Goal: Task Accomplishment & Management: Use online tool/utility

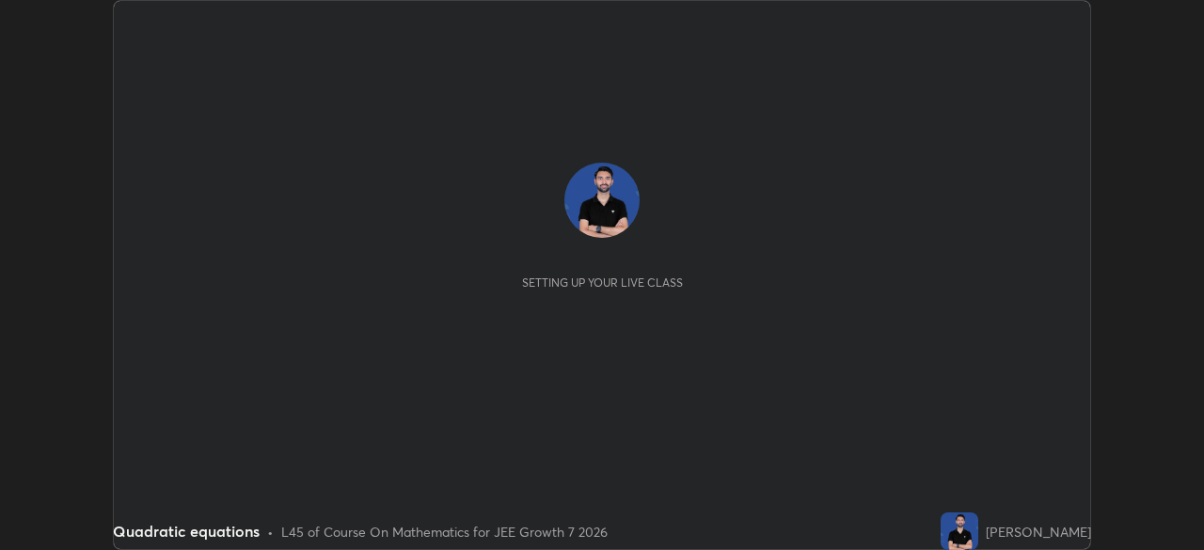
scroll to position [550, 1204]
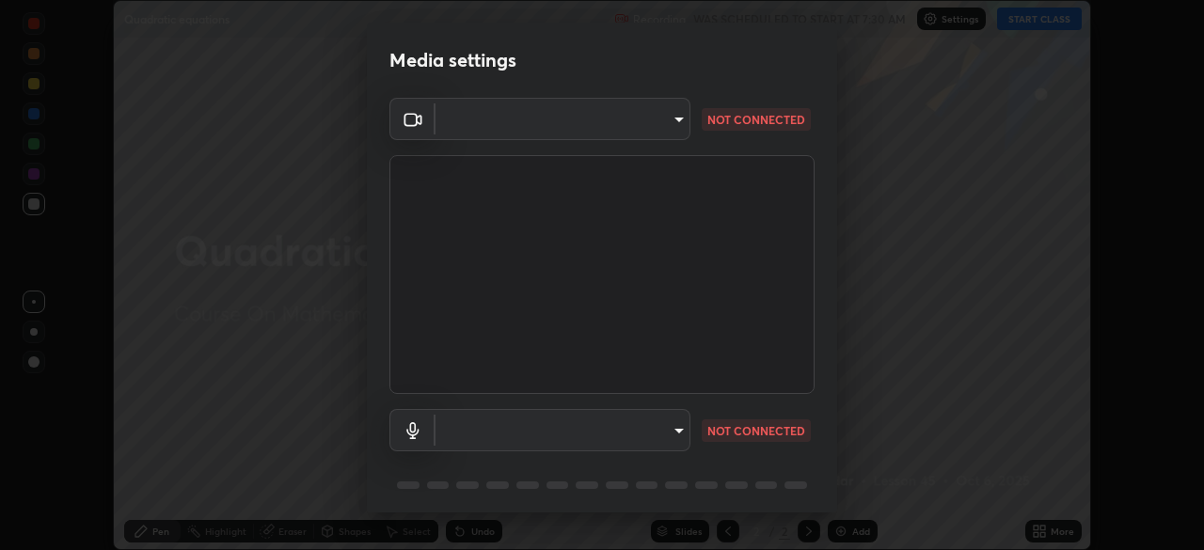
type input "f72059415656986e60aeb9a9d68e2152b50e8561c00ec3793330e7e265ff472e"
type input "b93796eb167005c83b885efd81cdca99842e5cab08ddf4e1f9cbf2f95055bcb7"
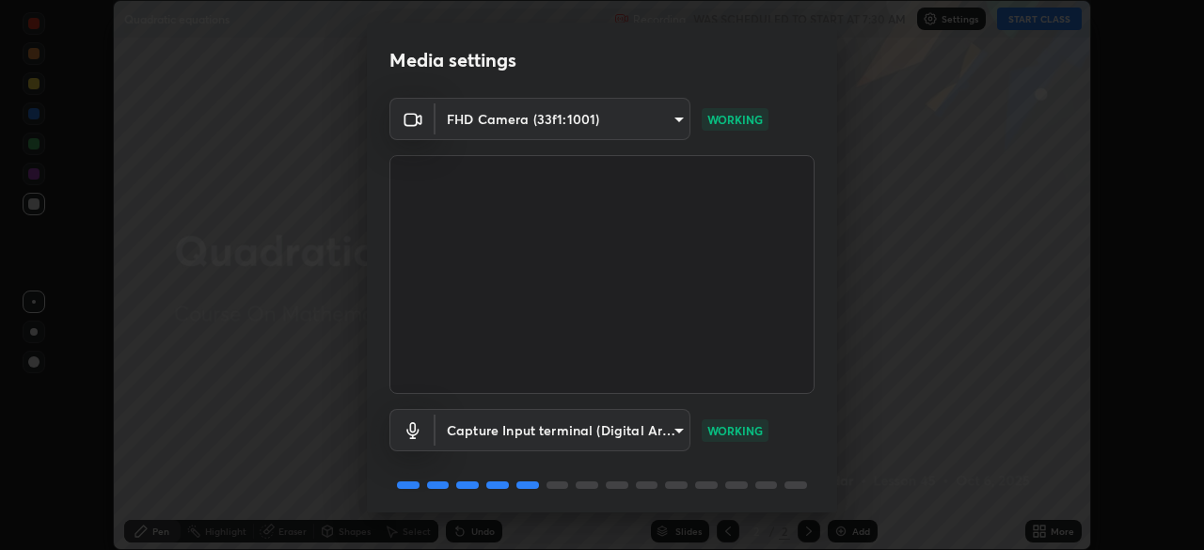
click at [655, 116] on body "Erase all Quadratic equations Recording WAS SCHEDULED TO START AT 7:30 AM Setti…" at bounding box center [602, 275] width 1204 height 550
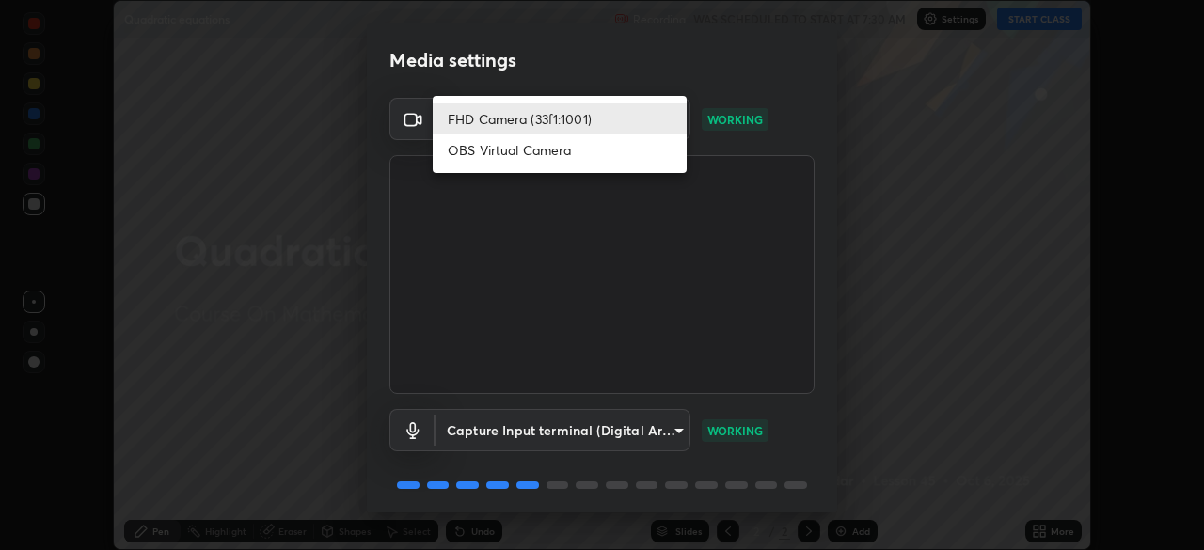
click at [567, 156] on li "OBS Virtual Camera" at bounding box center [560, 150] width 254 height 31
type input "b23672c371ae9b1e2d2e8c1262809c9406dc55f3a12da5c51b420c32c9b17bb4"
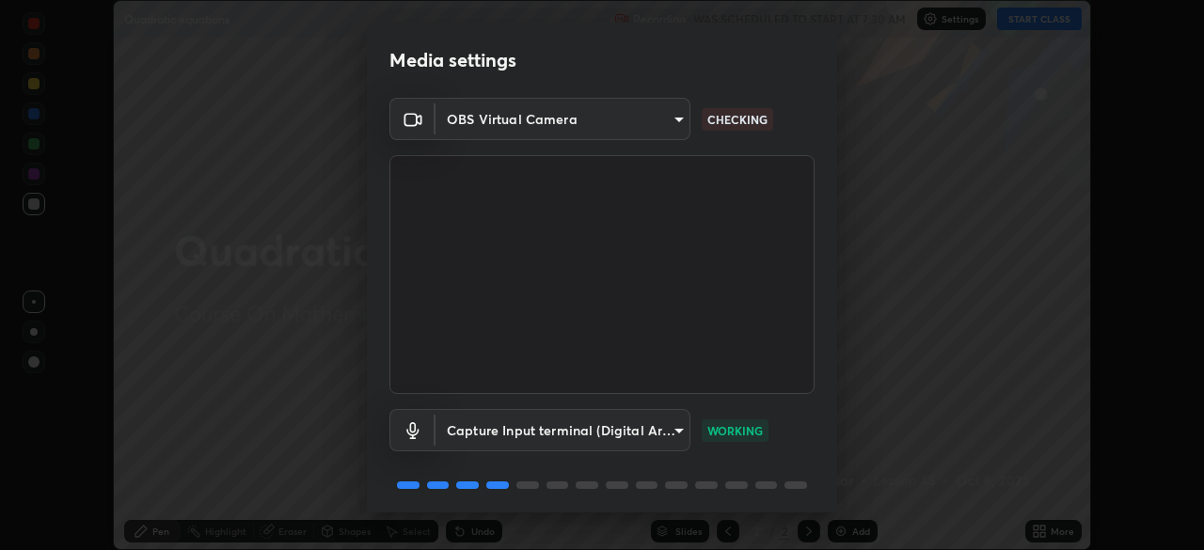
scroll to position [67, 0]
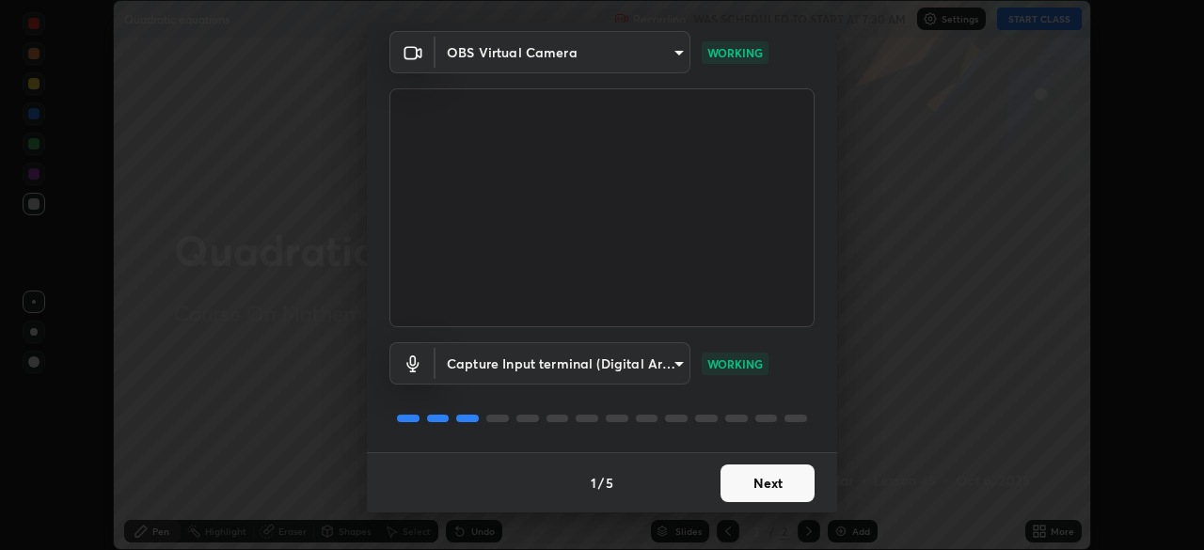
click at [782, 477] on button "Next" at bounding box center [768, 484] width 94 height 38
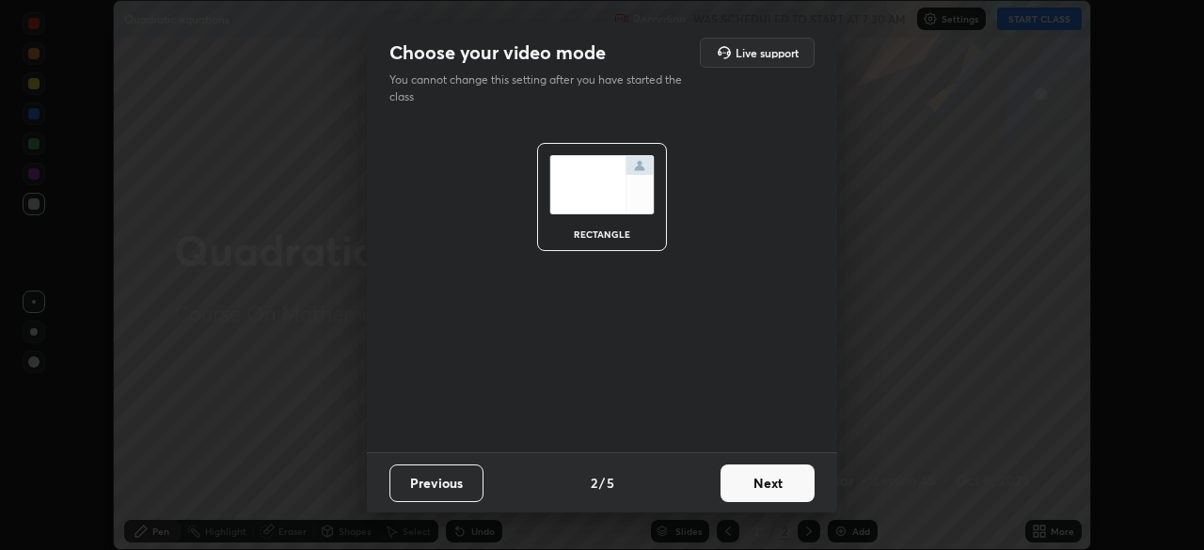
scroll to position [0, 0]
click at [781, 479] on button "Next" at bounding box center [768, 484] width 94 height 38
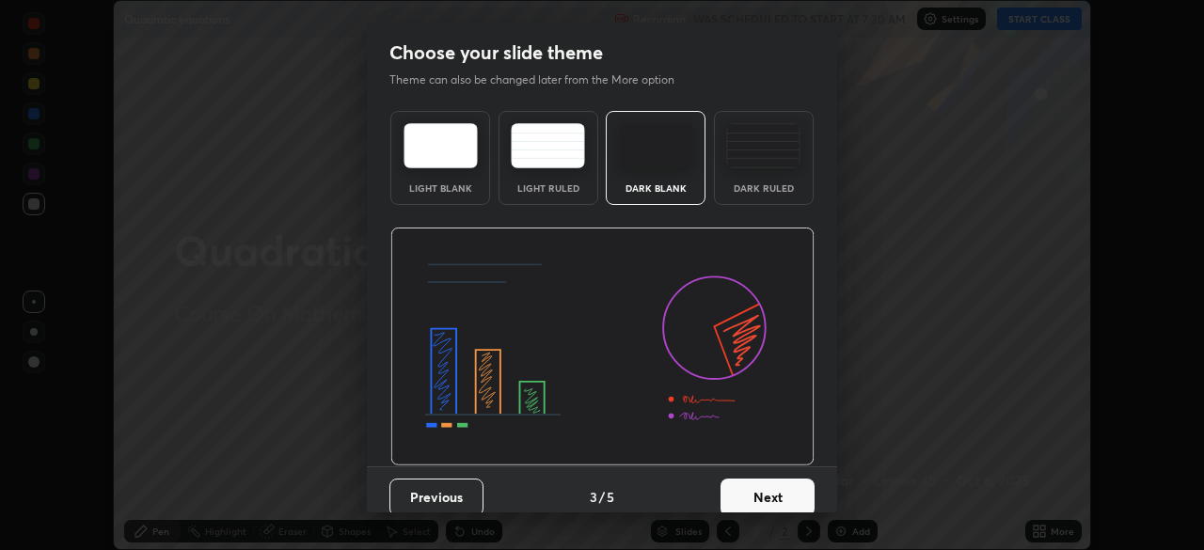
click at [779, 482] on button "Next" at bounding box center [768, 498] width 94 height 38
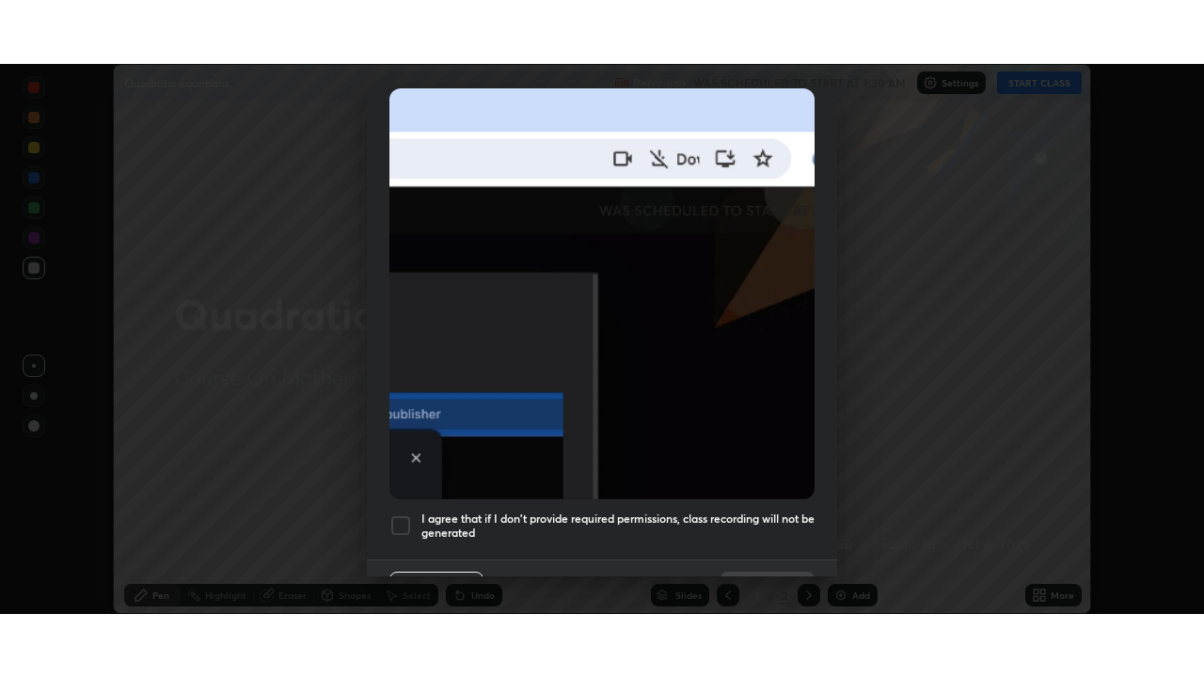
scroll to position [451, 0]
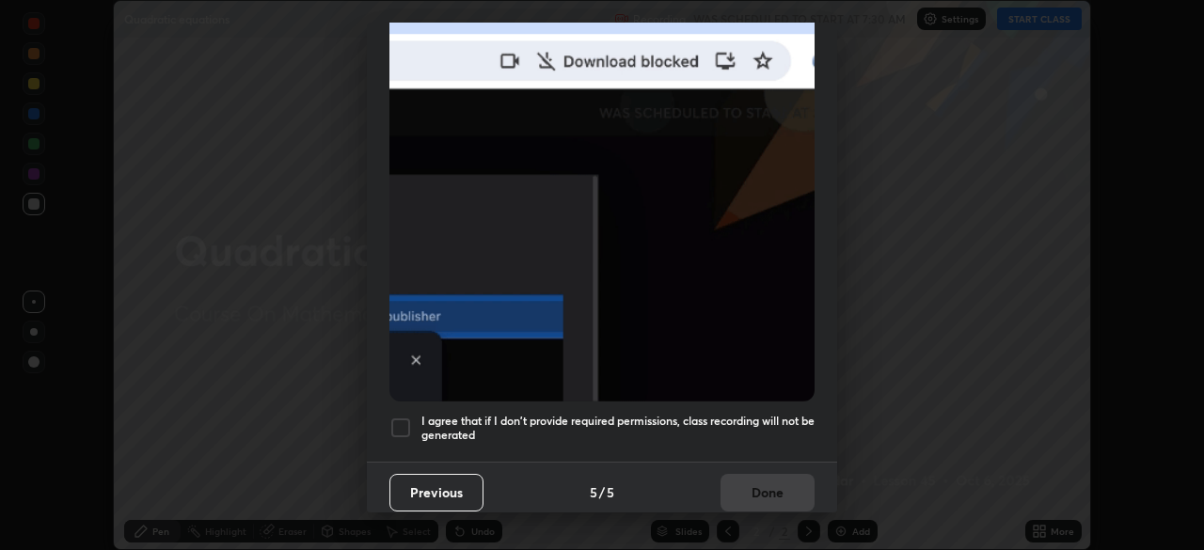
click at [413, 417] on div "I agree that if I don't provide required permissions, class recording will not …" at bounding box center [601, 428] width 425 height 23
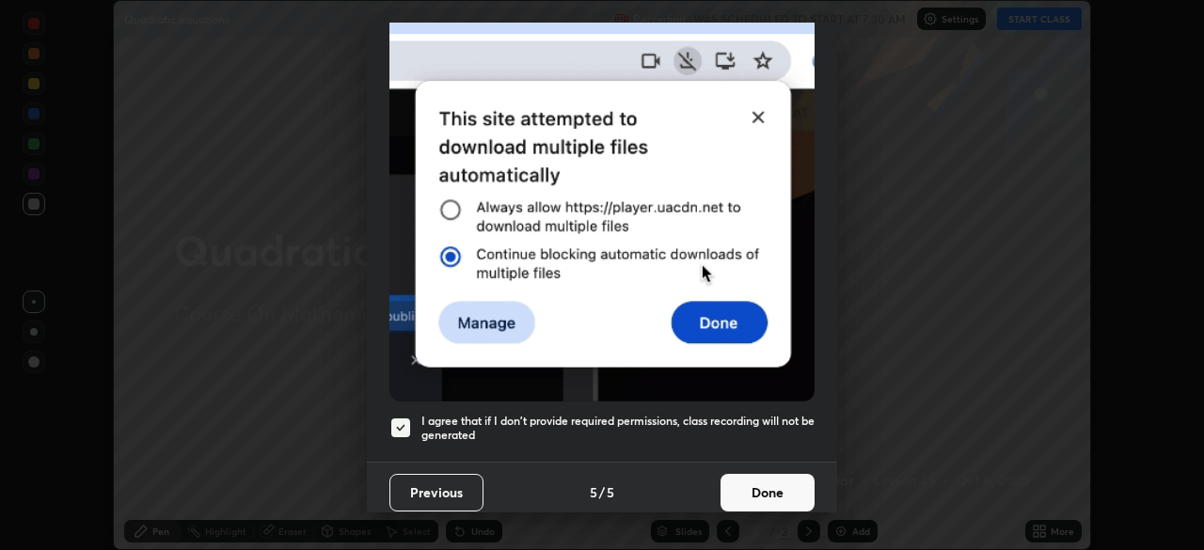
click at [788, 478] on button "Done" at bounding box center [768, 493] width 94 height 38
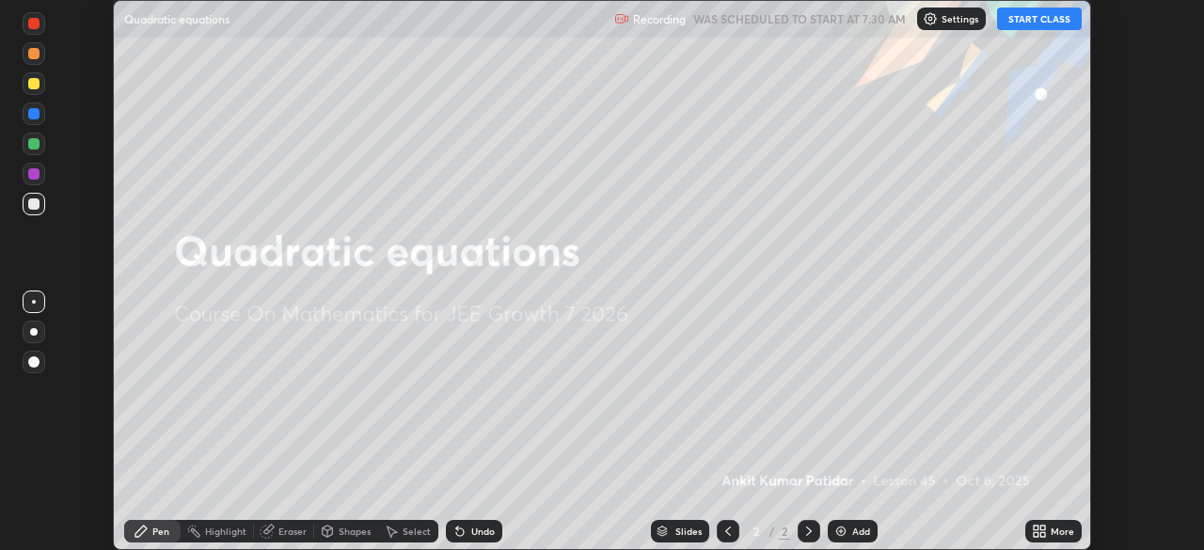
click at [1037, 21] on button "START CLASS" at bounding box center [1039, 19] width 85 height 23
click at [1049, 533] on div "More" at bounding box center [1053, 531] width 56 height 23
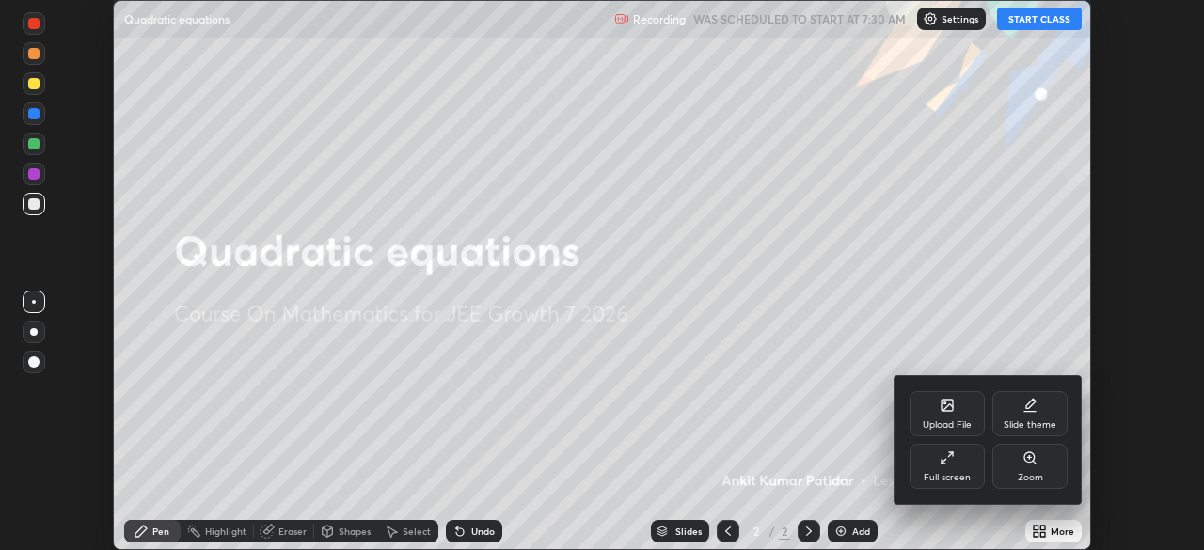
click at [956, 466] on div "Full screen" at bounding box center [947, 466] width 75 height 45
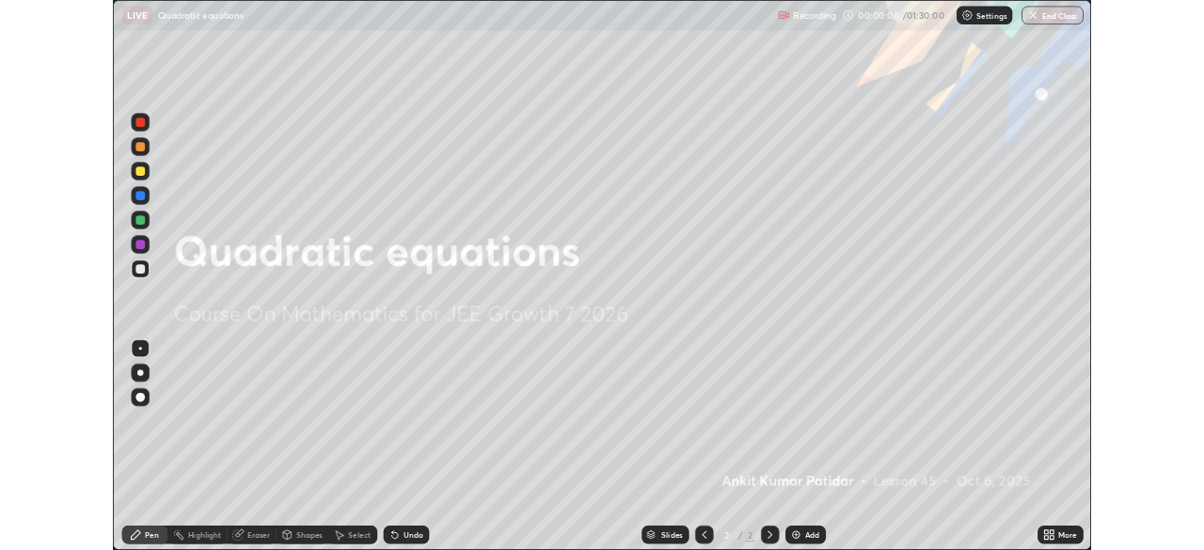
scroll to position [677, 1204]
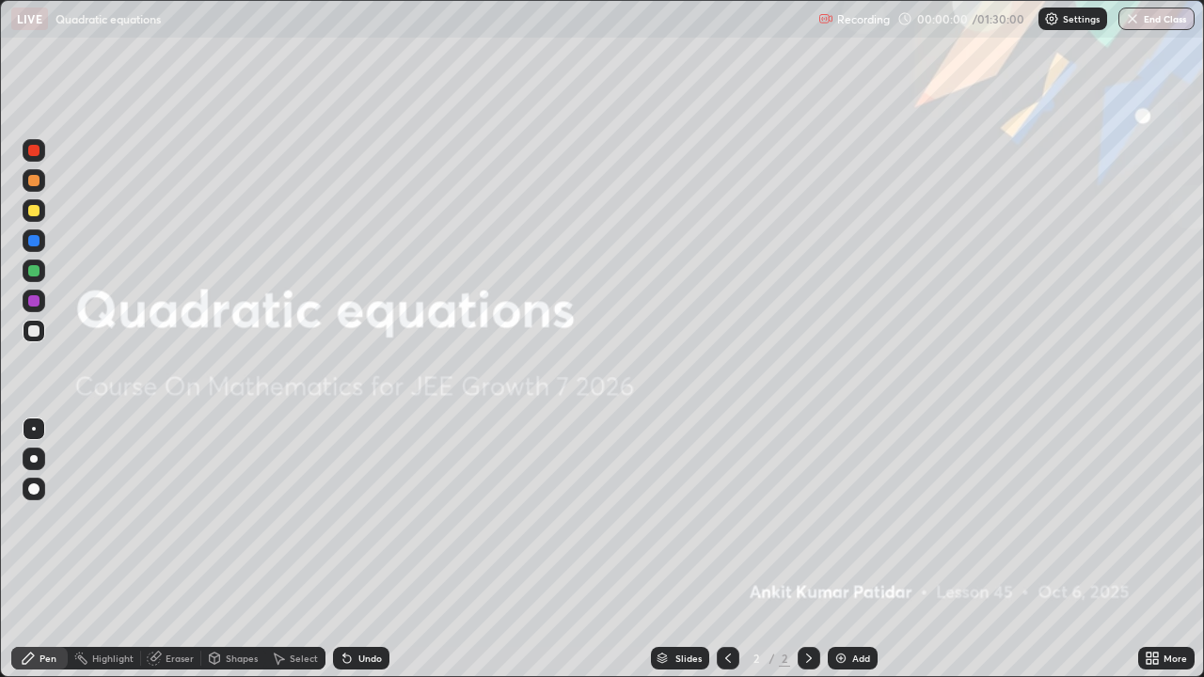
click at [854, 549] on div "Add" at bounding box center [861, 658] width 18 height 9
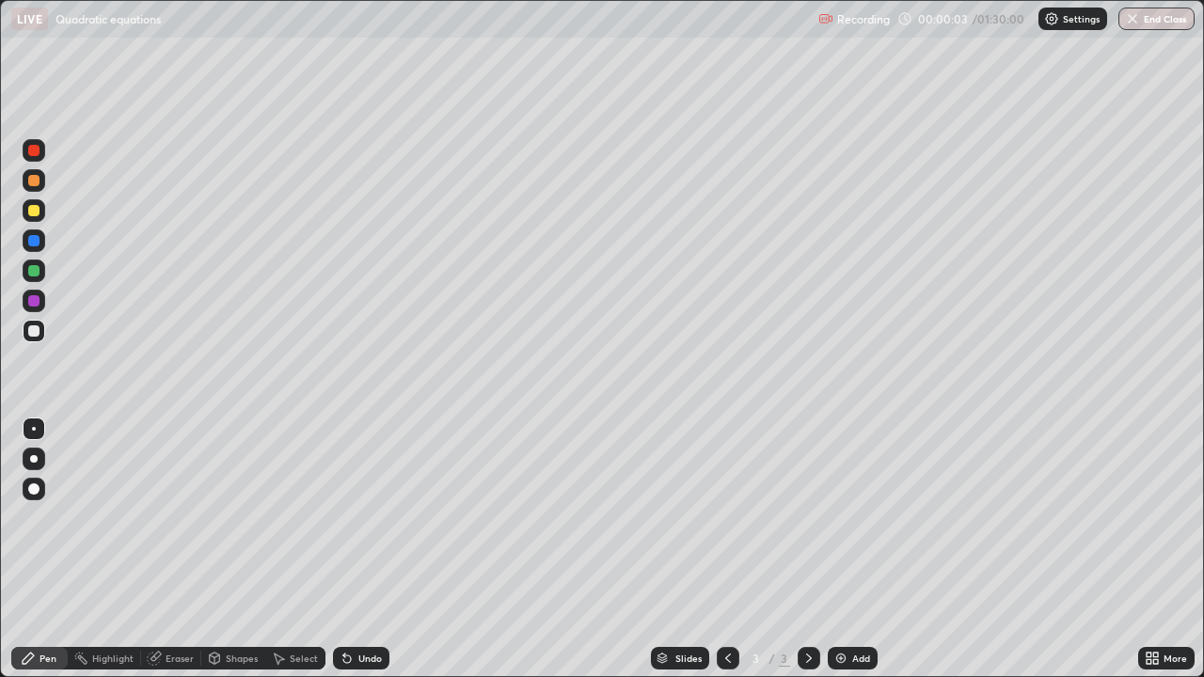
click at [34, 459] on div at bounding box center [34, 459] width 8 height 8
click at [173, 549] on div "Eraser" at bounding box center [180, 658] width 28 height 9
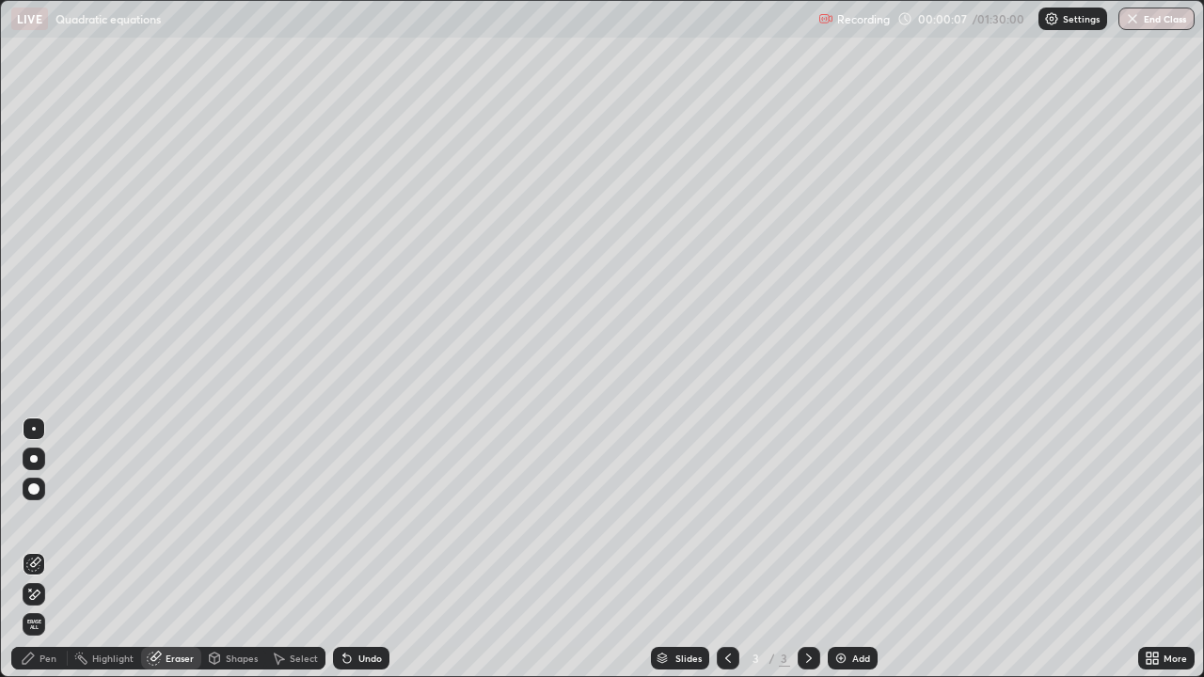
click at [35, 549] on icon at bounding box center [33, 595] width 15 height 16
click at [50, 549] on div "Pen" at bounding box center [48, 658] width 17 height 9
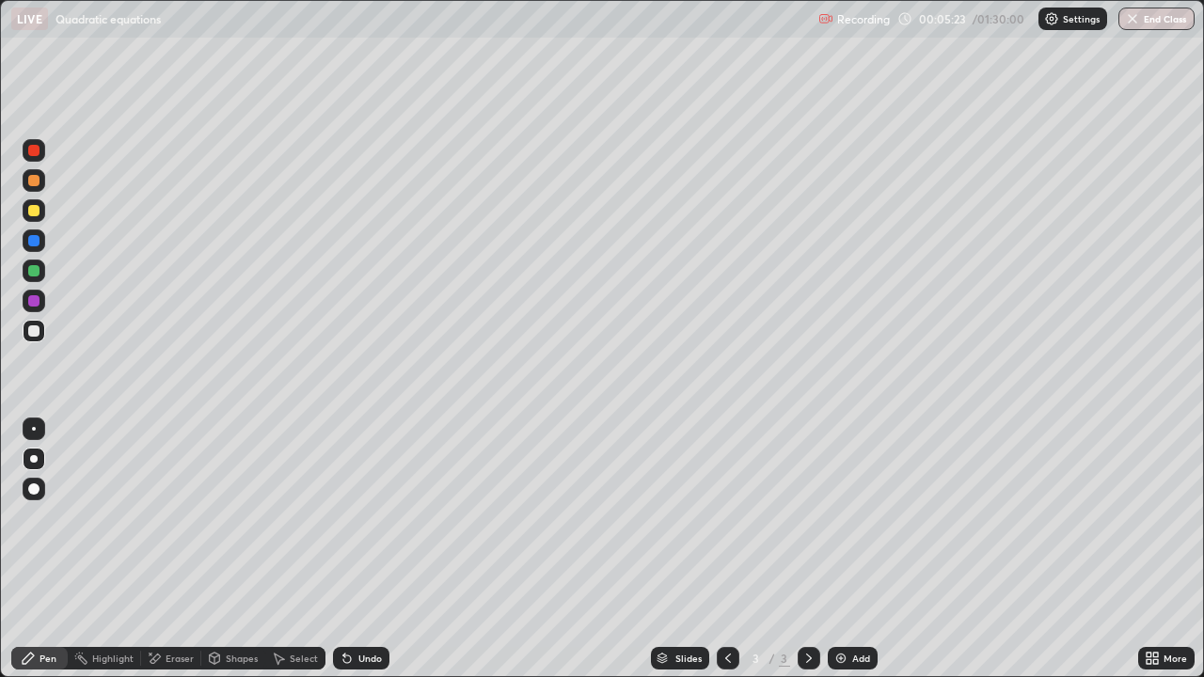
click at [42, 207] on div at bounding box center [34, 210] width 23 height 23
click at [34, 182] on div at bounding box center [33, 180] width 11 height 11
click at [182, 549] on div "Eraser" at bounding box center [180, 658] width 28 height 9
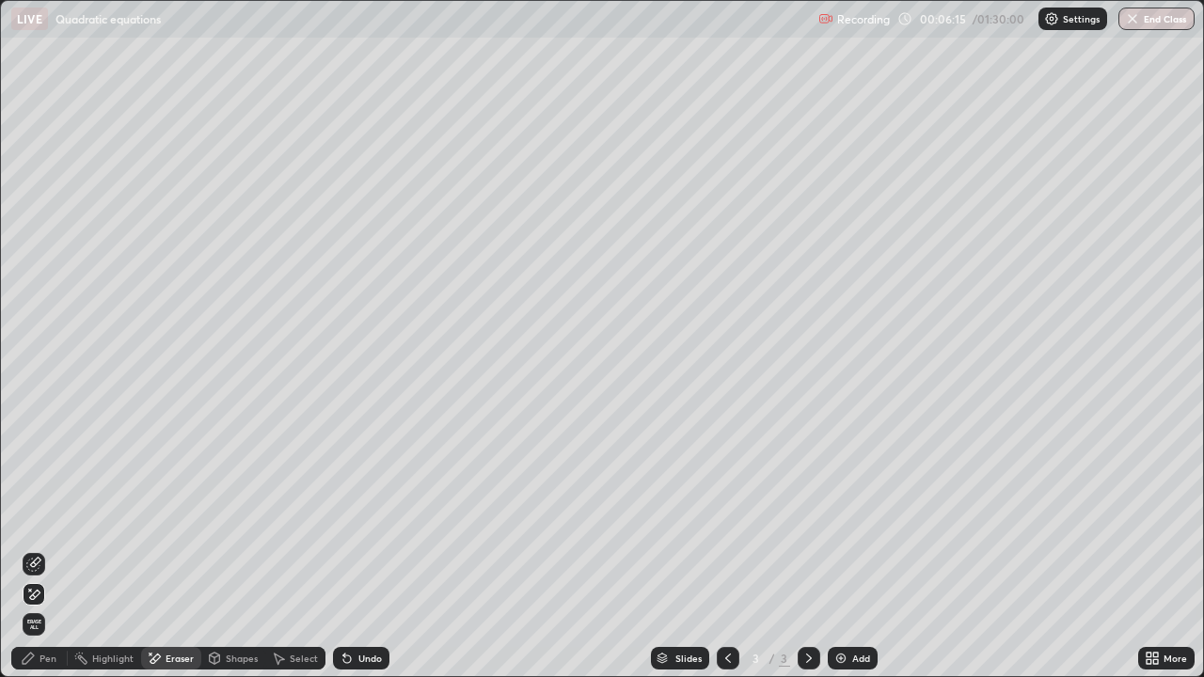
click at [49, 549] on div "Pen" at bounding box center [48, 658] width 17 height 9
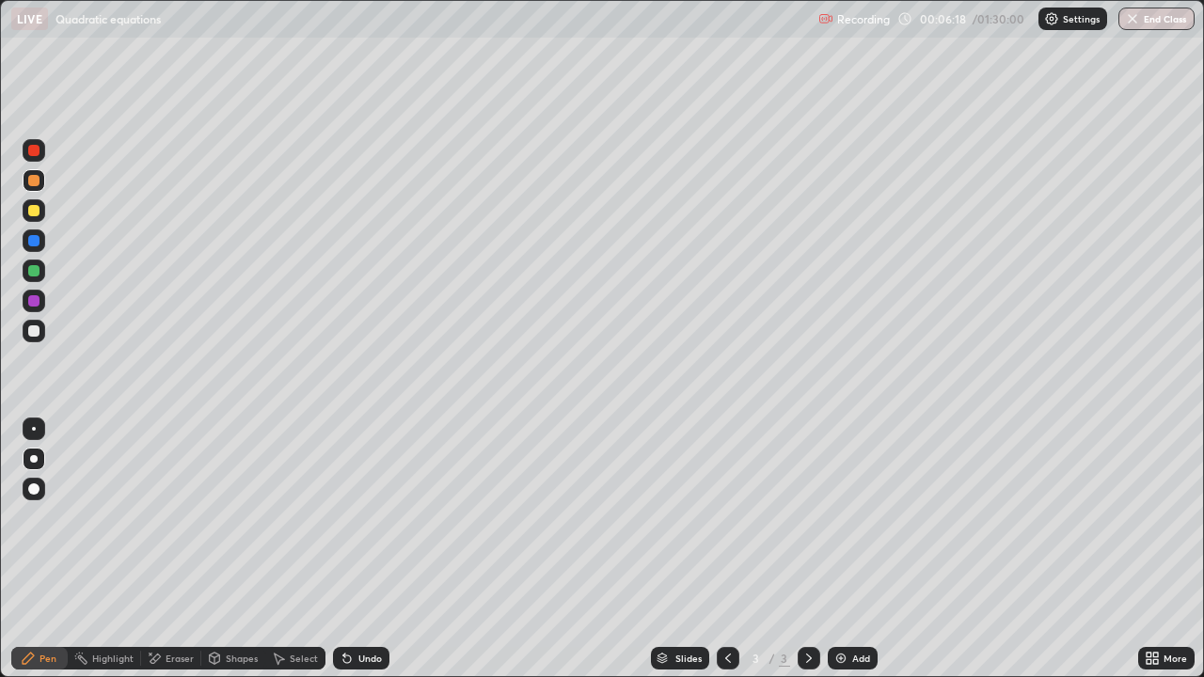
click at [358, 549] on div "Undo" at bounding box center [370, 658] width 24 height 9
click at [35, 209] on div at bounding box center [33, 210] width 11 height 11
click at [38, 176] on div at bounding box center [33, 180] width 11 height 11
click at [34, 216] on div at bounding box center [34, 210] width 23 height 23
click at [860, 549] on div "Add" at bounding box center [861, 658] width 18 height 9
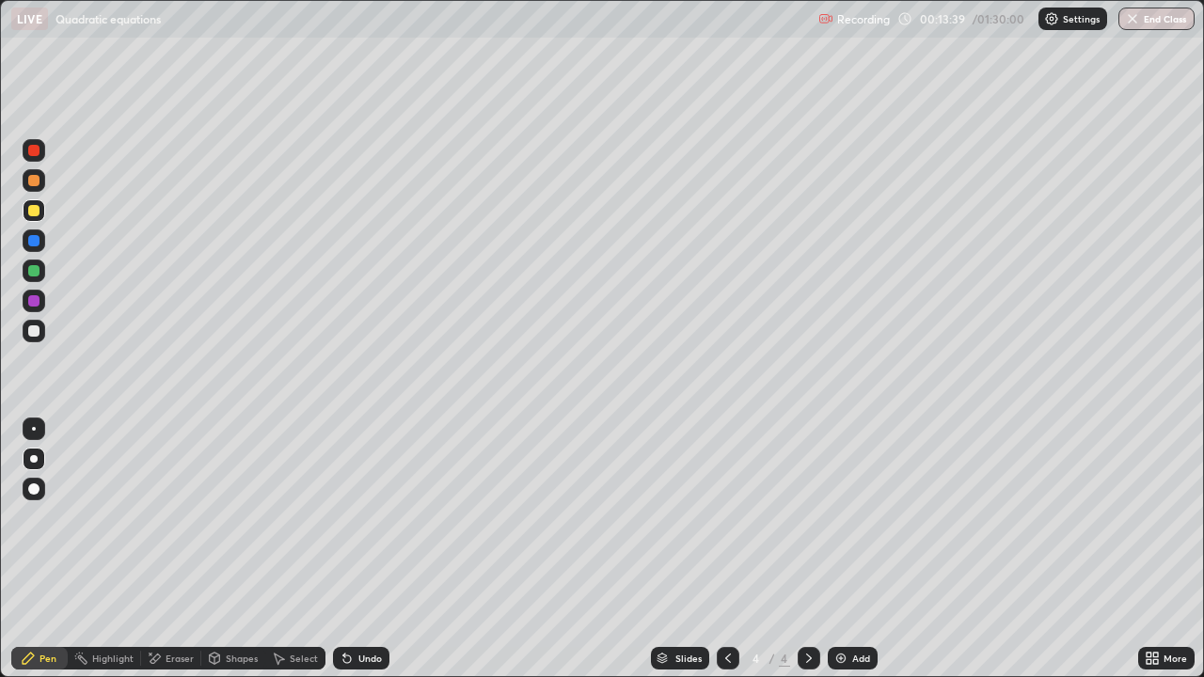
click at [35, 331] on div at bounding box center [33, 330] width 11 height 11
click at [180, 549] on div "Eraser" at bounding box center [180, 658] width 28 height 9
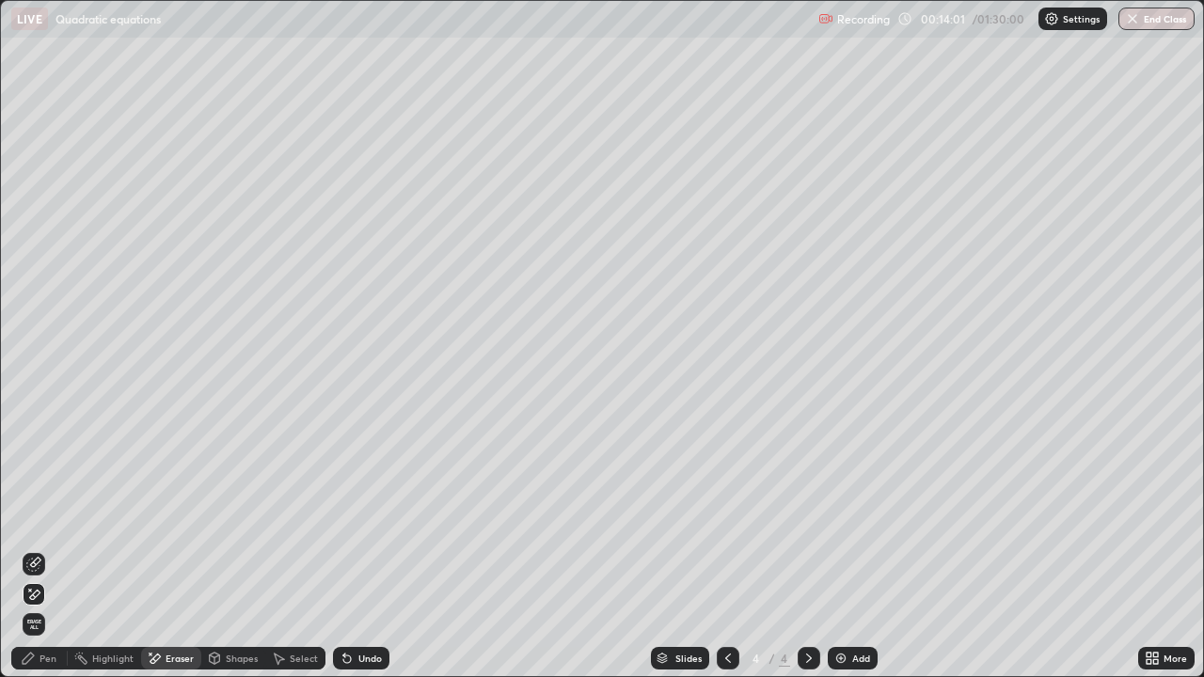
click at [54, 549] on div "Pen" at bounding box center [48, 658] width 17 height 9
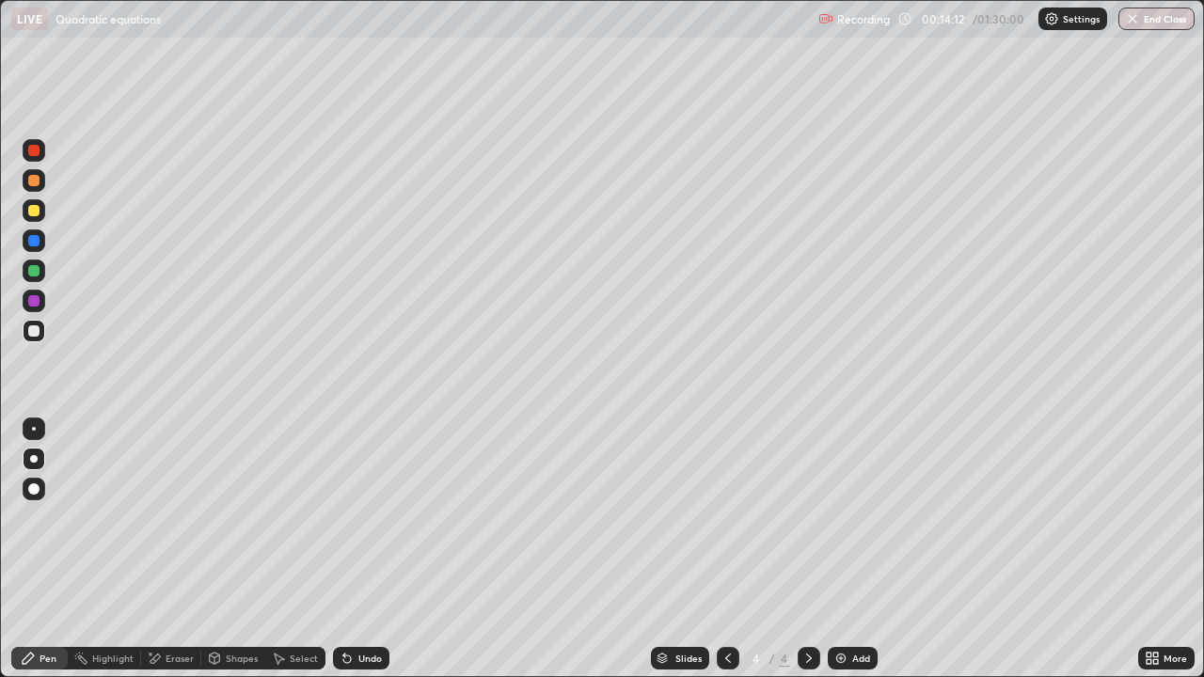
click at [35, 210] on div at bounding box center [33, 210] width 11 height 11
click at [36, 330] on div at bounding box center [33, 330] width 11 height 11
click at [183, 549] on div "Eraser" at bounding box center [171, 658] width 60 height 23
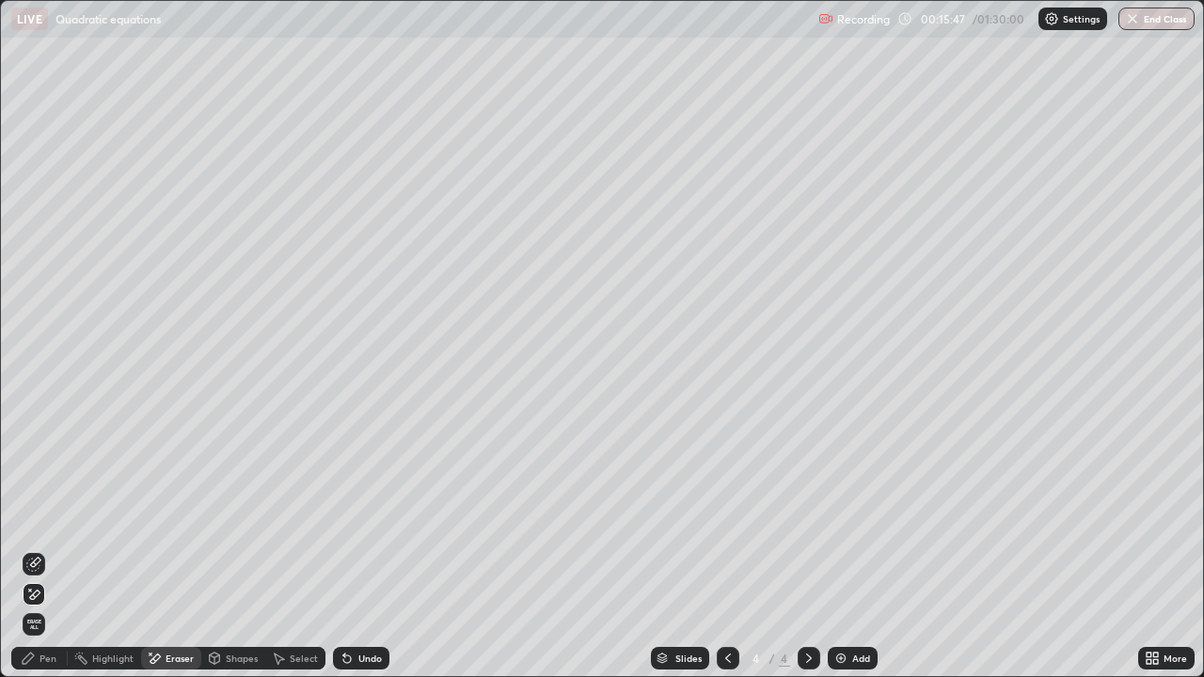
click at [37, 549] on div "Pen" at bounding box center [39, 658] width 56 height 23
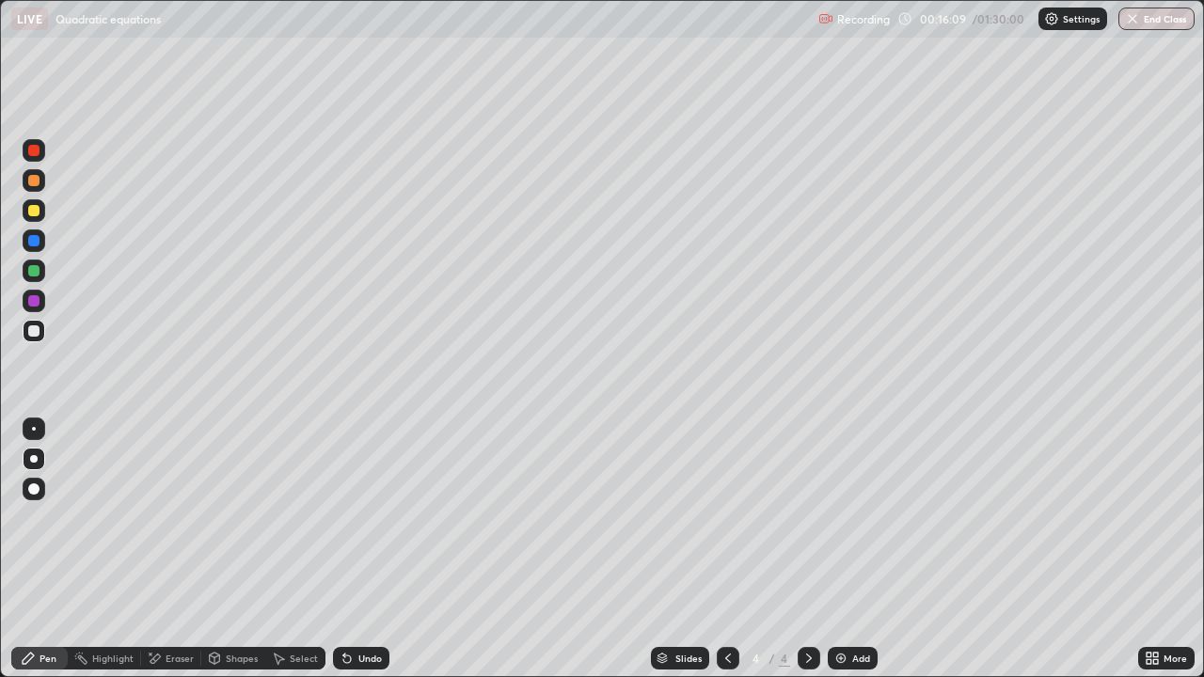
click at [32, 213] on div at bounding box center [33, 210] width 11 height 11
click at [38, 331] on div at bounding box center [33, 330] width 11 height 11
click at [28, 207] on div at bounding box center [33, 210] width 11 height 11
click at [30, 150] on div at bounding box center [33, 150] width 11 height 11
click at [25, 212] on div at bounding box center [34, 210] width 23 height 23
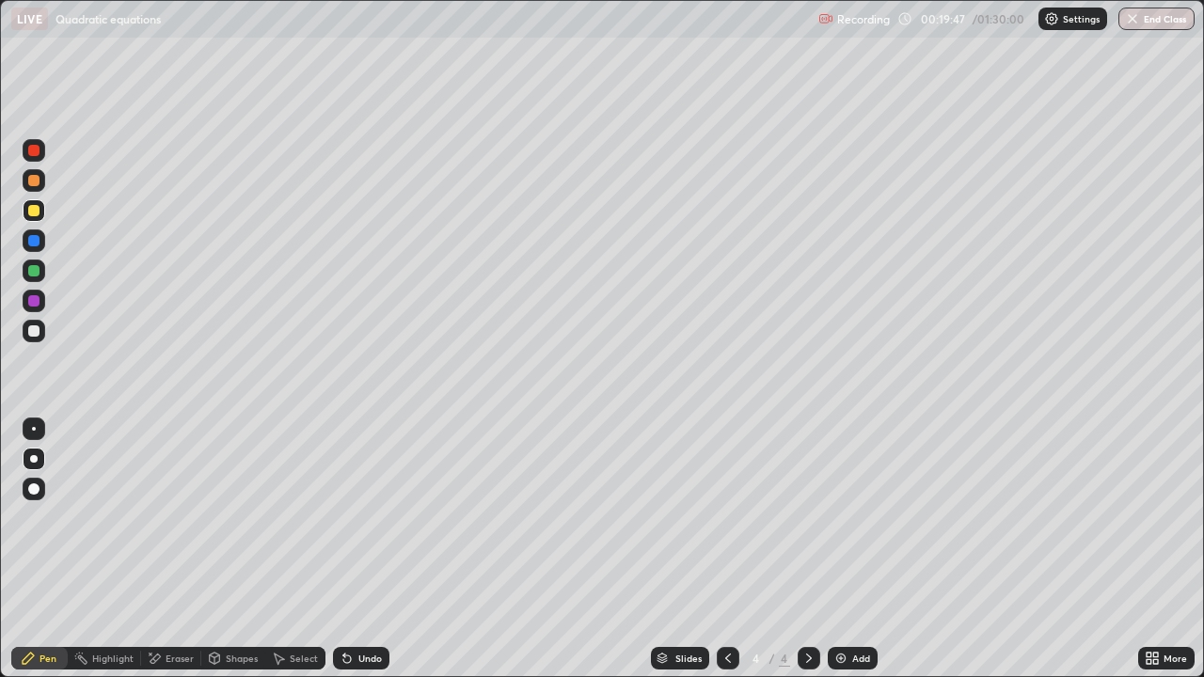
click at [36, 273] on div at bounding box center [33, 270] width 11 height 11
click at [38, 209] on div at bounding box center [33, 210] width 11 height 11
click at [176, 549] on div "Eraser" at bounding box center [180, 658] width 28 height 9
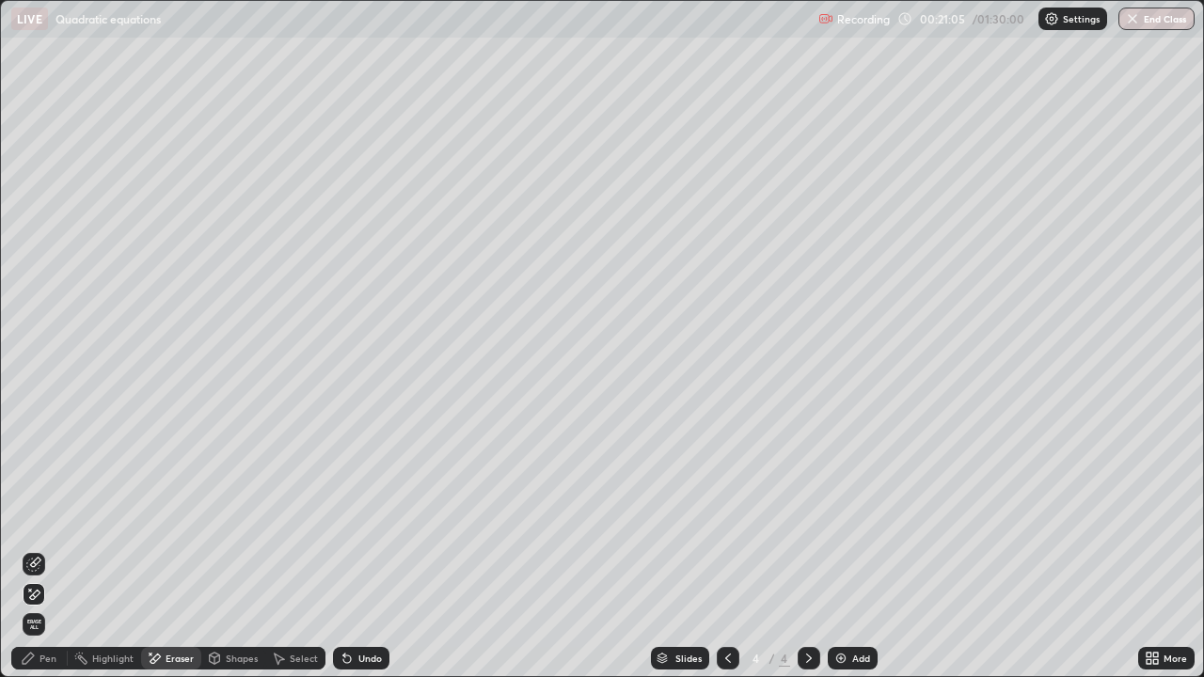
click at [43, 549] on div "Pen" at bounding box center [48, 658] width 17 height 9
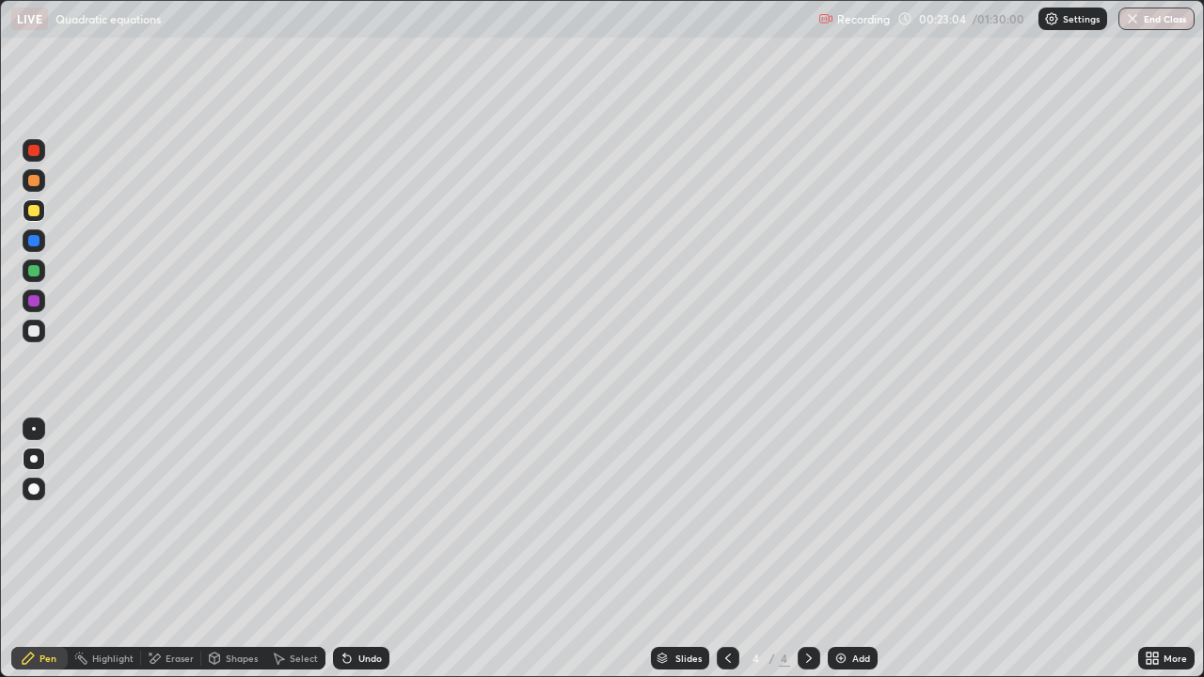
click at [848, 549] on div "Add" at bounding box center [853, 658] width 50 height 23
click at [38, 324] on div at bounding box center [34, 331] width 23 height 23
click at [27, 466] on div at bounding box center [34, 459] width 23 height 23
click at [169, 549] on div "Eraser" at bounding box center [180, 658] width 28 height 9
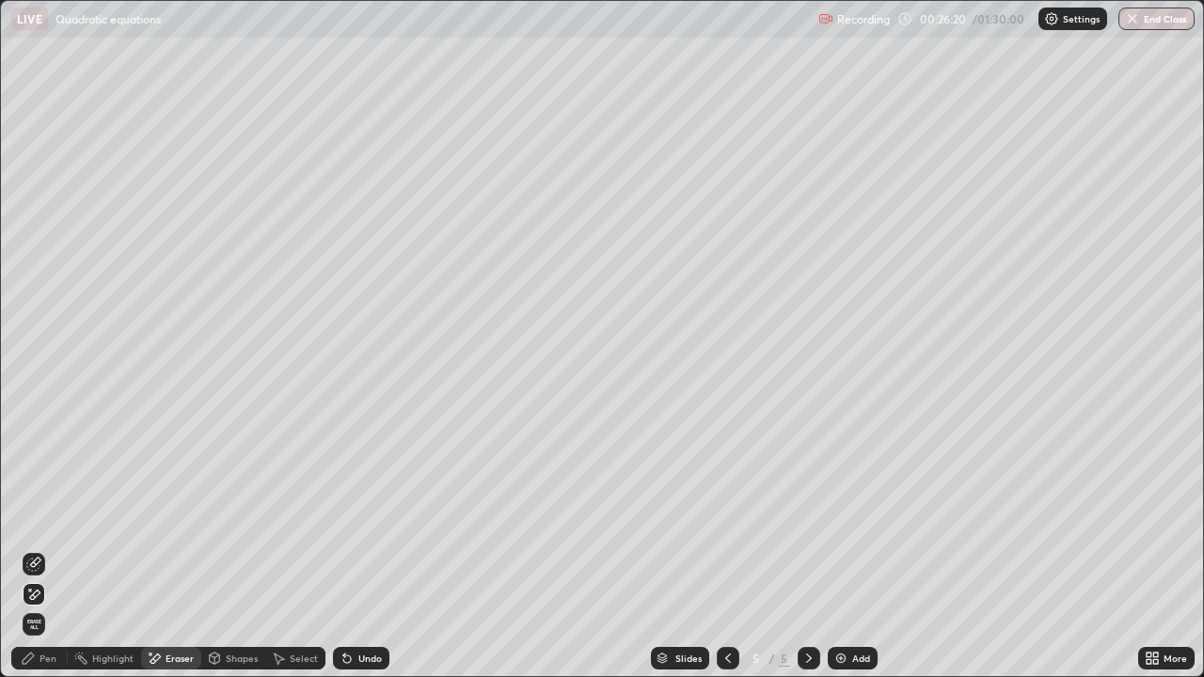
click at [41, 549] on div "Pen" at bounding box center [48, 658] width 17 height 9
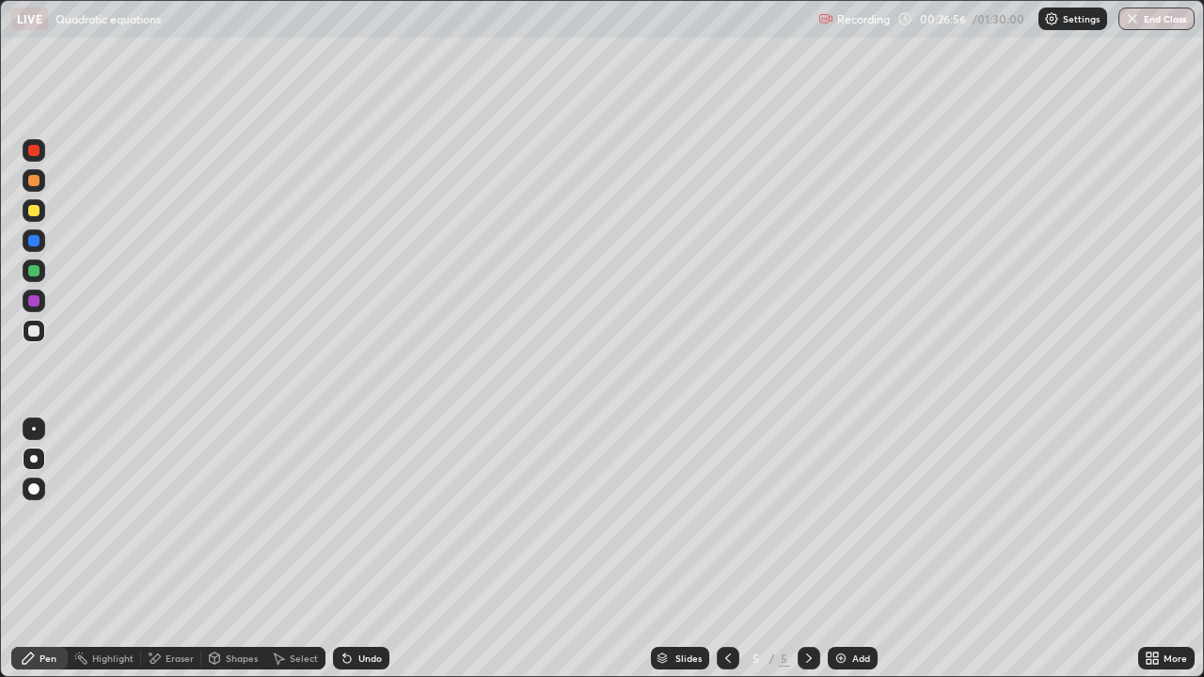
click at [364, 549] on div "Undo" at bounding box center [361, 658] width 56 height 23
click at [361, 549] on div "Undo" at bounding box center [370, 658] width 24 height 9
click at [160, 549] on icon at bounding box center [154, 659] width 15 height 16
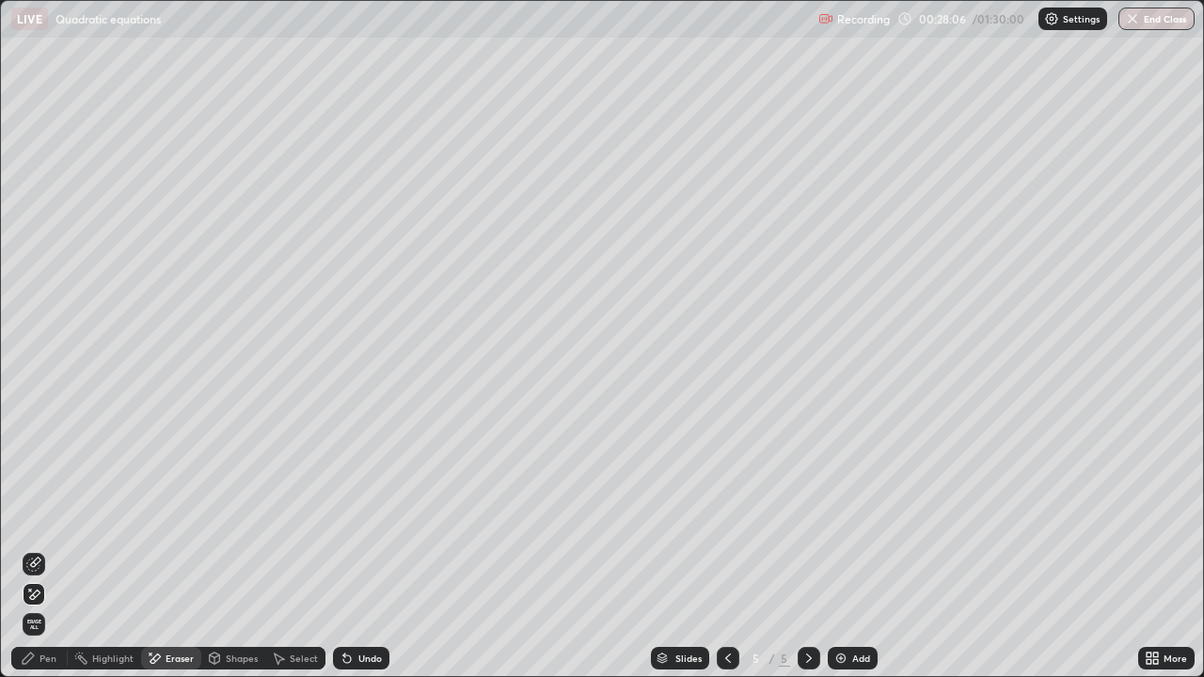
click at [54, 549] on div "Pen" at bounding box center [48, 658] width 17 height 9
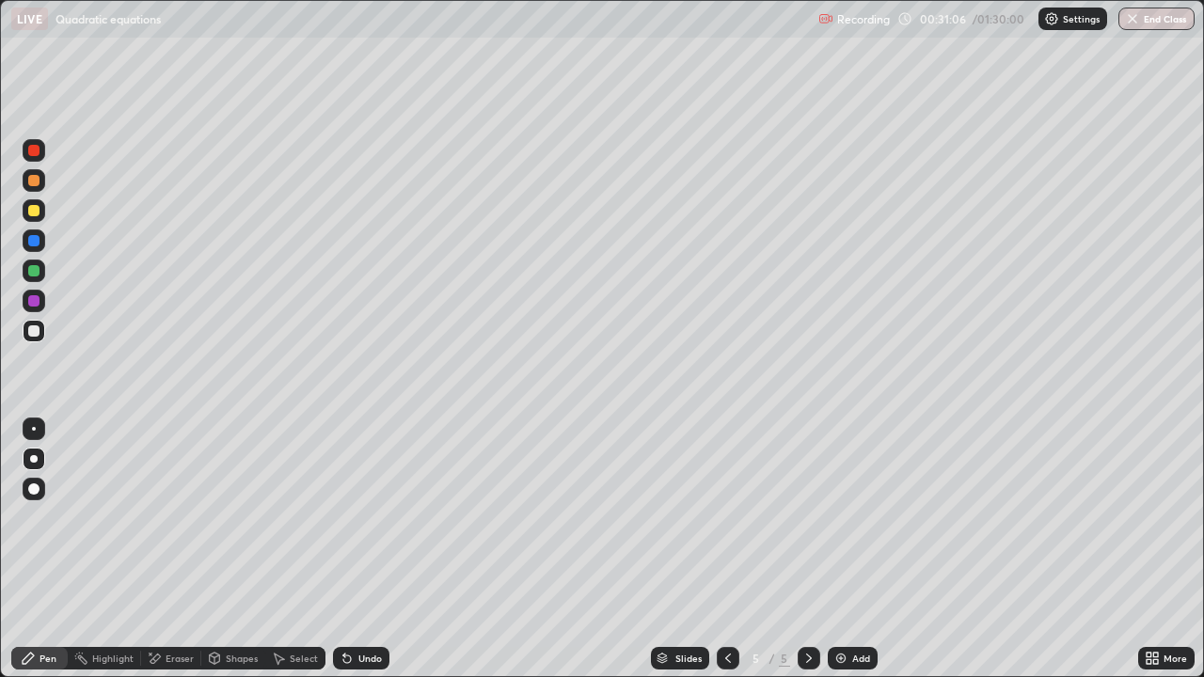
click at [30, 212] on div at bounding box center [33, 210] width 11 height 11
click at [31, 330] on div at bounding box center [33, 330] width 11 height 11
click at [354, 549] on div "Undo" at bounding box center [361, 658] width 56 height 23
click at [358, 549] on div "Undo" at bounding box center [370, 658] width 24 height 9
click at [361, 549] on div "Undo" at bounding box center [370, 658] width 24 height 9
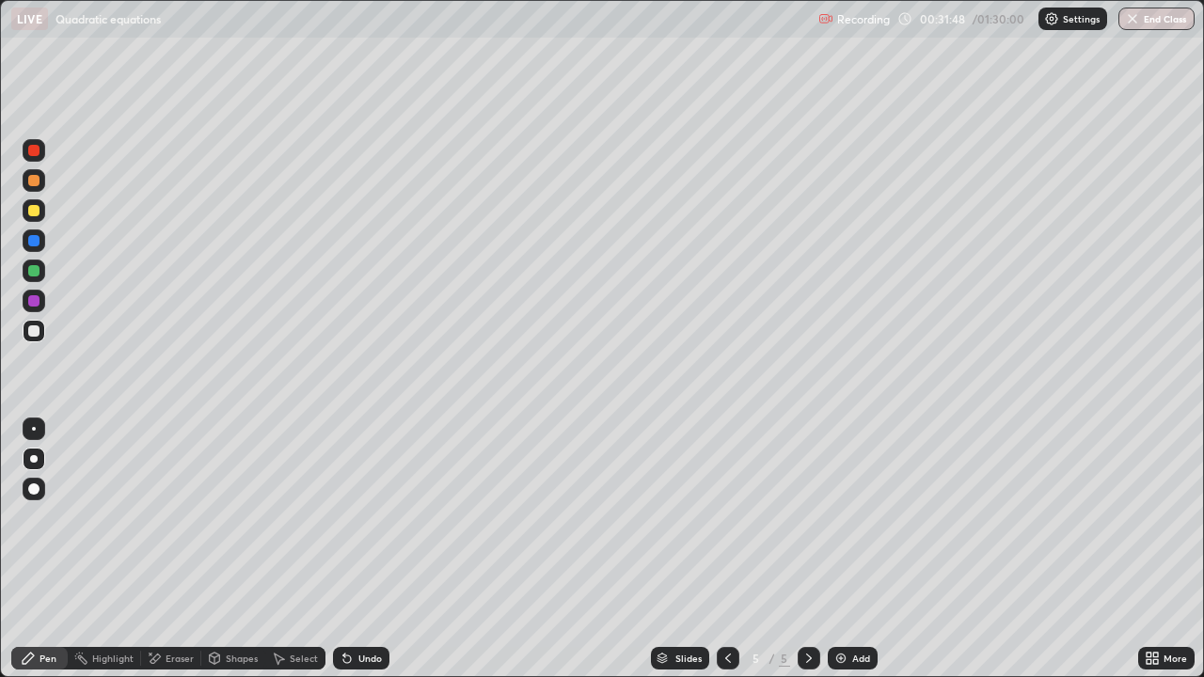
click at [366, 549] on div "Undo" at bounding box center [370, 658] width 24 height 9
click at [365, 549] on div "Undo" at bounding box center [370, 658] width 24 height 9
click at [366, 549] on div "Undo" at bounding box center [370, 658] width 24 height 9
click at [365, 549] on div "Undo" at bounding box center [370, 658] width 24 height 9
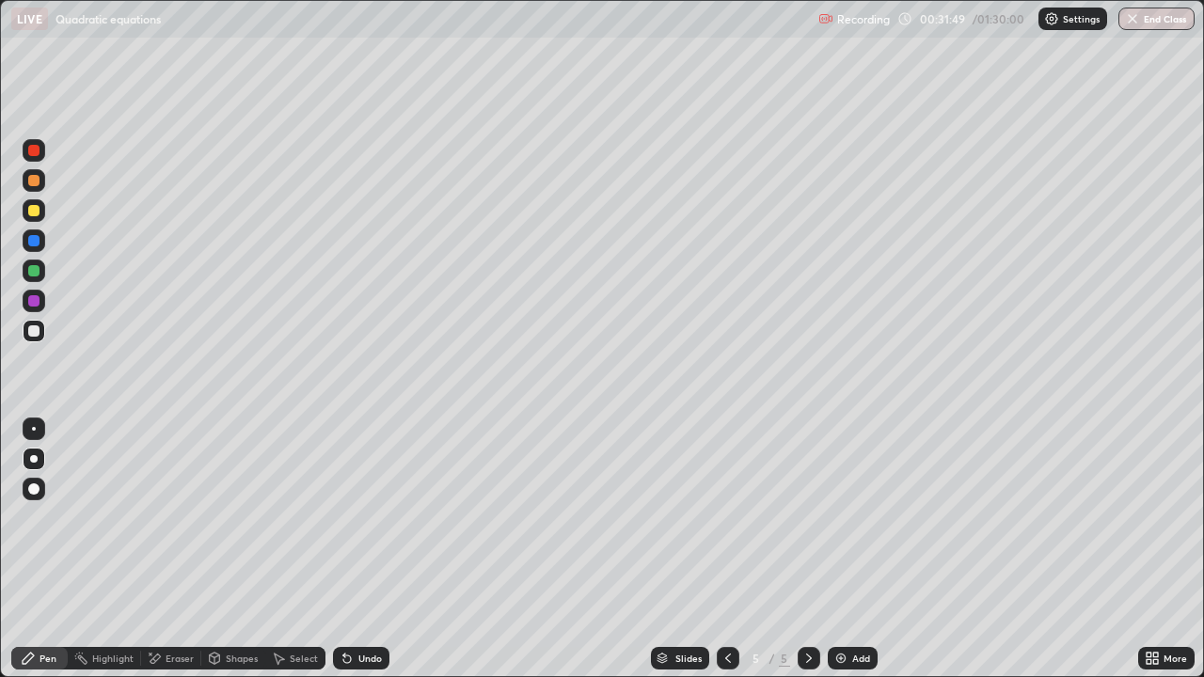
click at [364, 549] on div "Undo" at bounding box center [370, 658] width 24 height 9
click at [366, 549] on div "Undo" at bounding box center [370, 658] width 24 height 9
click at [367, 549] on div "Undo" at bounding box center [370, 658] width 24 height 9
click at [37, 210] on div at bounding box center [33, 210] width 11 height 11
click at [860, 549] on div "Add" at bounding box center [861, 658] width 18 height 9
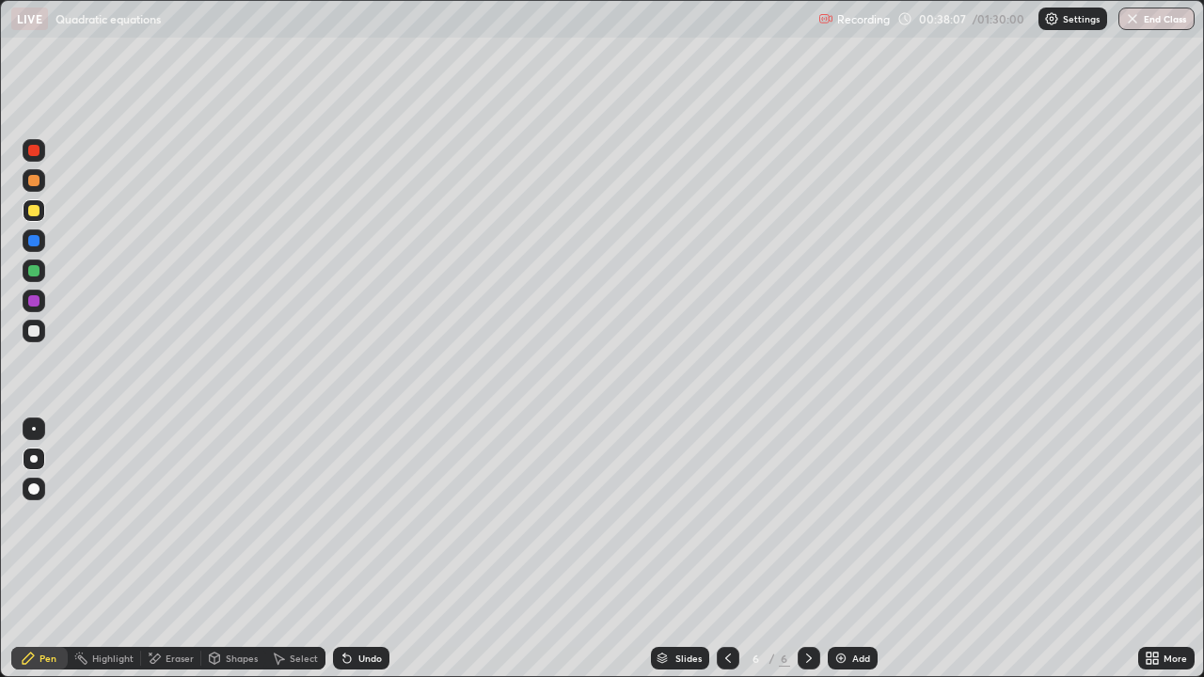
click at [726, 549] on icon at bounding box center [728, 658] width 15 height 15
click at [803, 549] on icon at bounding box center [808, 658] width 15 height 15
click at [850, 549] on div "Add" at bounding box center [853, 658] width 50 height 23
click at [39, 332] on div at bounding box center [33, 330] width 11 height 11
click at [723, 549] on icon at bounding box center [728, 658] width 15 height 15
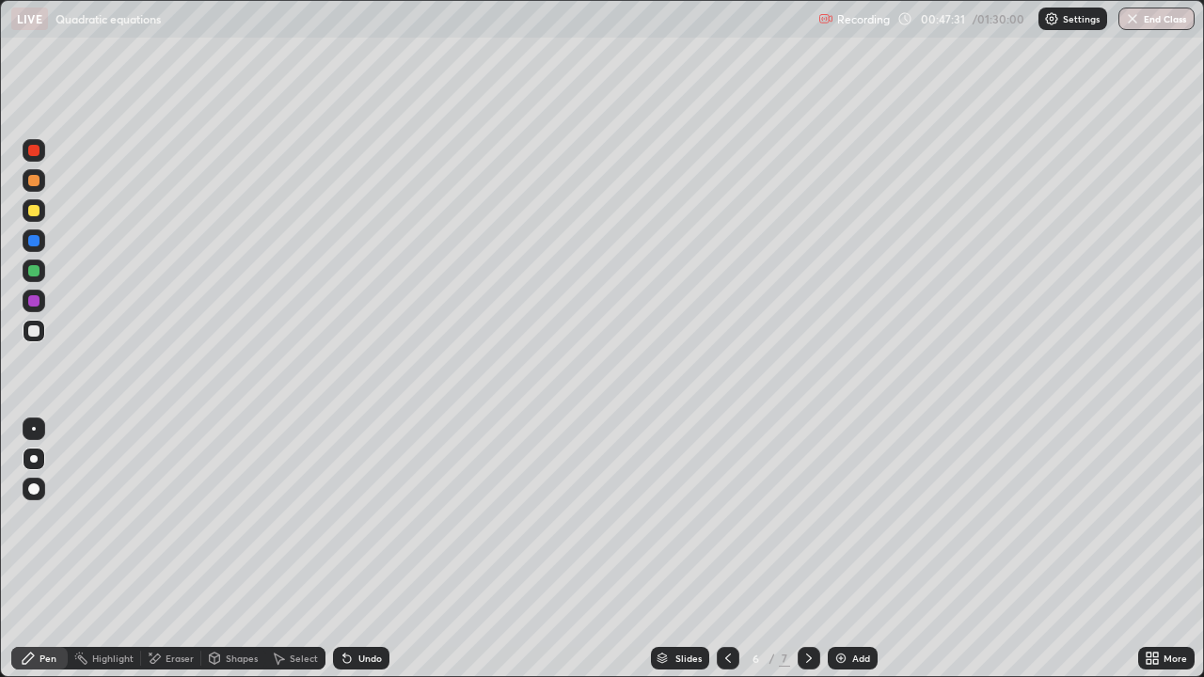
click at [810, 549] on icon at bounding box center [808, 658] width 15 height 15
click at [361, 549] on div "Undo" at bounding box center [370, 658] width 24 height 9
click at [355, 549] on div "Undo" at bounding box center [361, 658] width 56 height 23
click at [344, 549] on icon at bounding box center [347, 660] width 8 height 8
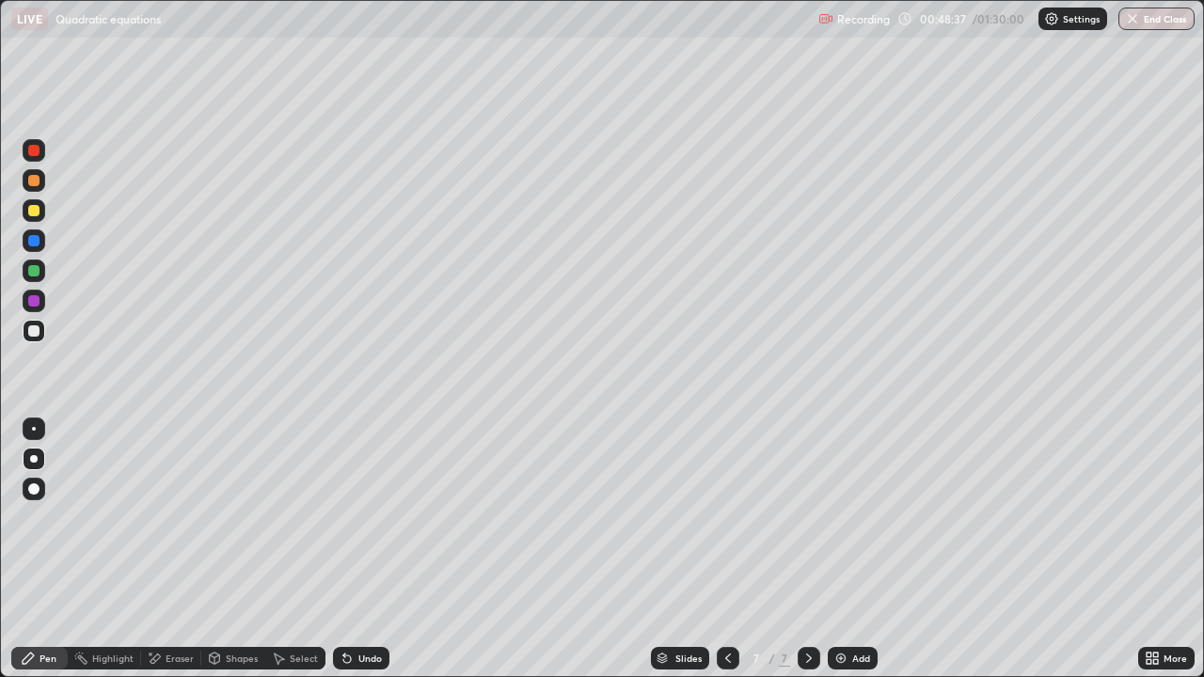
click at [352, 549] on icon at bounding box center [347, 658] width 15 height 15
click at [351, 549] on icon at bounding box center [347, 658] width 15 height 15
click at [168, 549] on div "Eraser" at bounding box center [171, 658] width 60 height 23
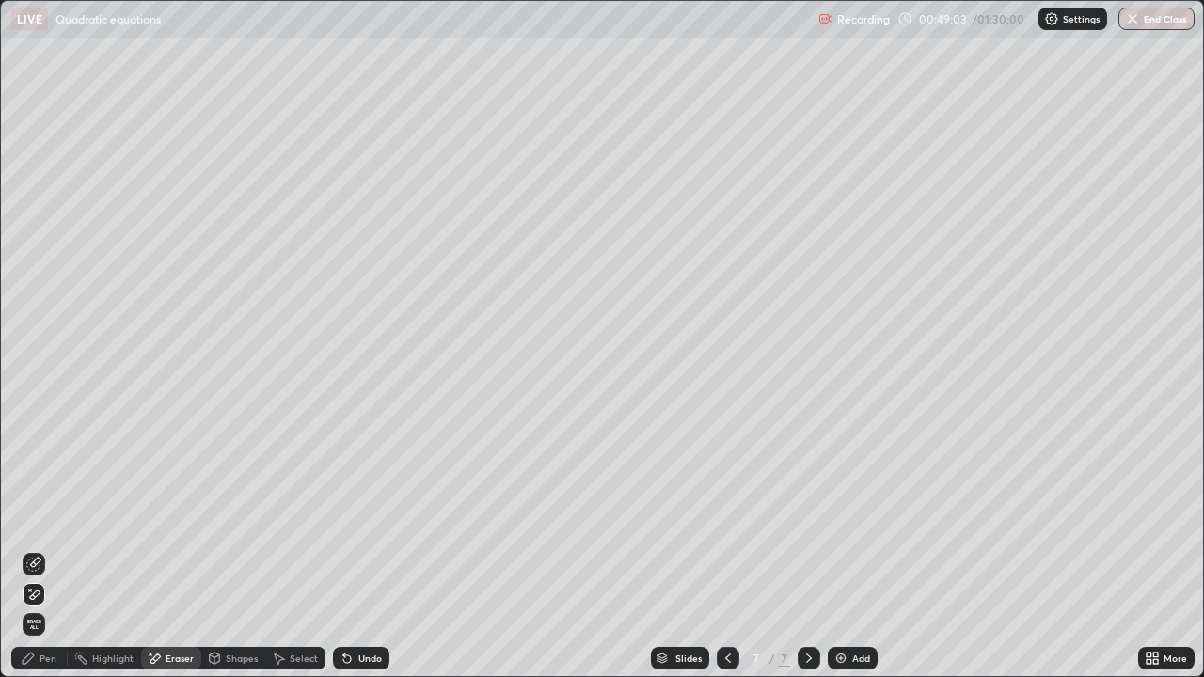
click at [33, 549] on div "Pen" at bounding box center [39, 658] width 56 height 23
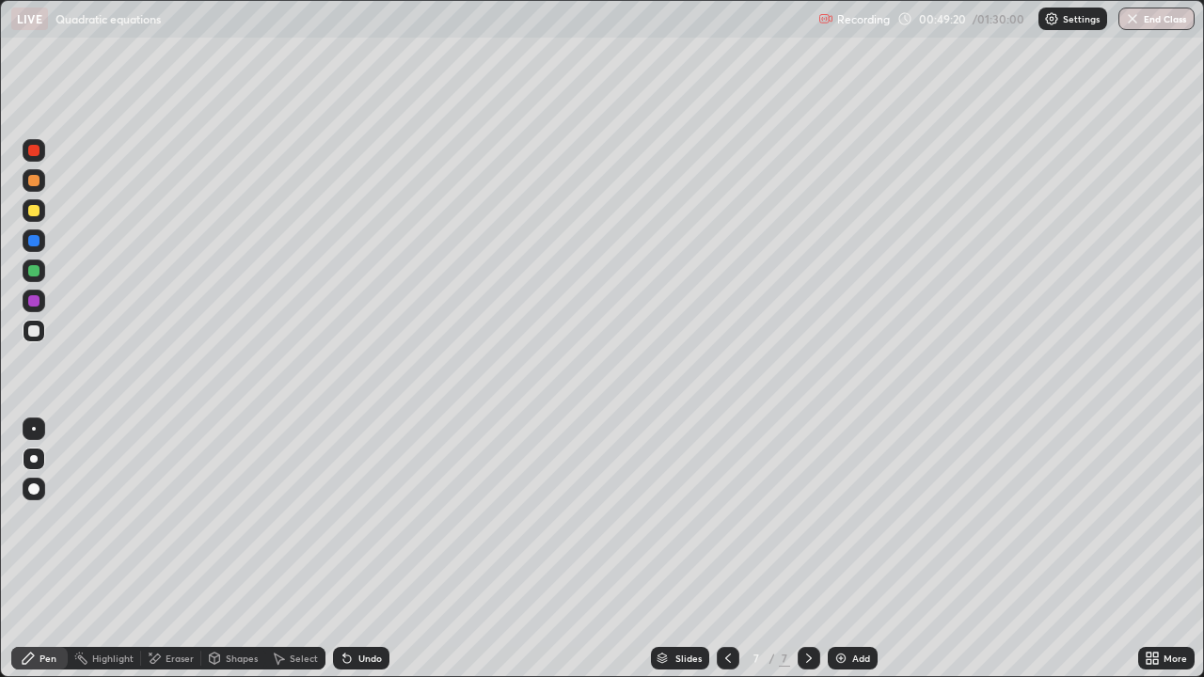
click at [24, 210] on div at bounding box center [34, 210] width 23 height 23
click at [469, 549] on div "Slides 7 / 7 Add" at bounding box center [763, 659] width 749 height 38
click at [666, 549] on div "Slides 7 / 7 Add" at bounding box center [763, 659] width 749 height 38
click at [164, 549] on div "Eraser" at bounding box center [171, 658] width 60 height 23
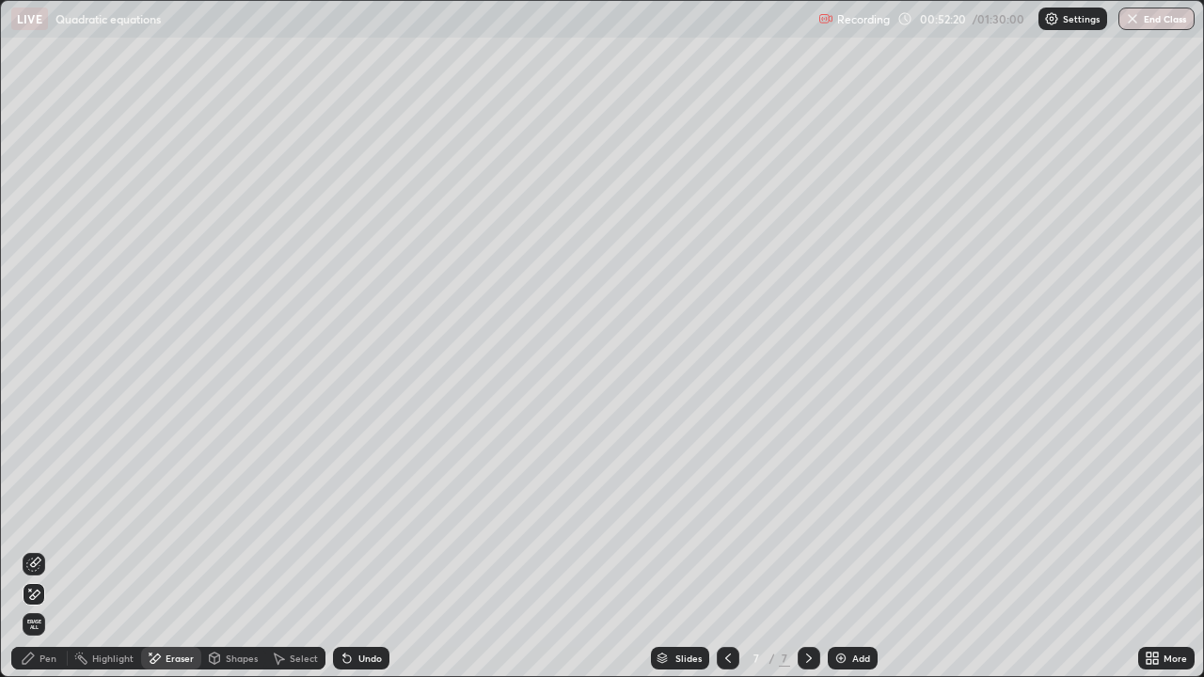
click at [36, 549] on div "Pen" at bounding box center [39, 658] width 56 height 23
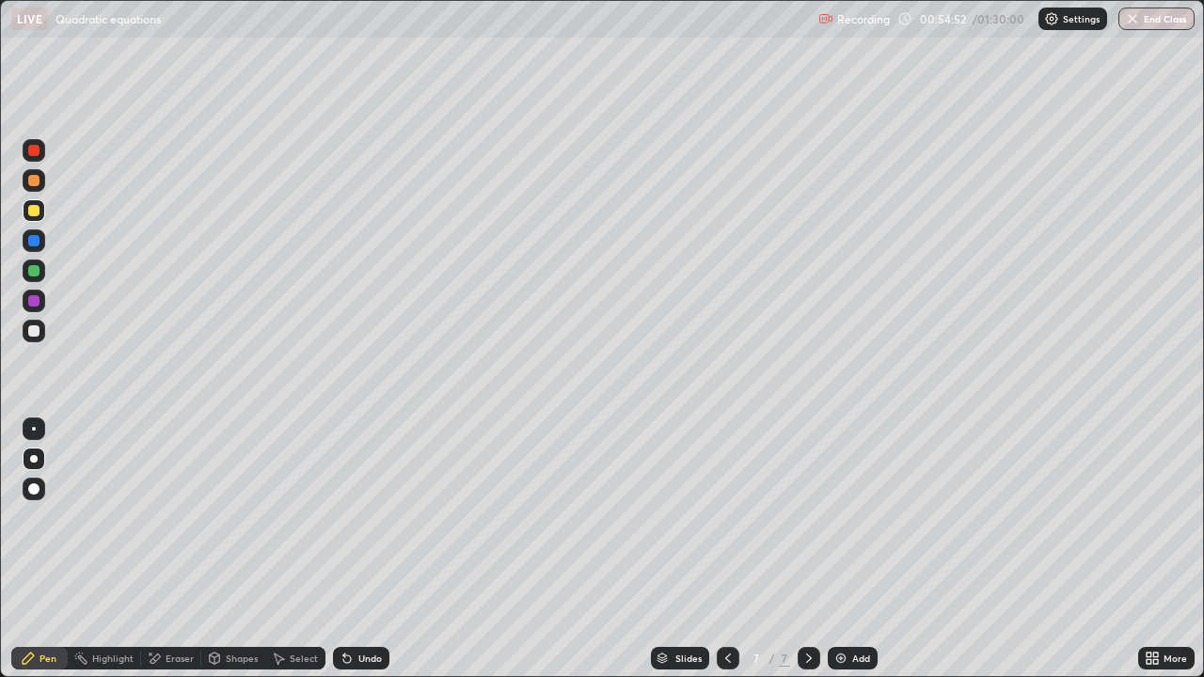
click at [852, 549] on div "Add" at bounding box center [853, 658] width 50 height 23
click at [34, 326] on div at bounding box center [33, 330] width 11 height 11
click at [354, 549] on div "Undo" at bounding box center [361, 658] width 56 height 23
click at [358, 549] on div "Undo" at bounding box center [370, 658] width 24 height 9
click at [359, 549] on div "Undo" at bounding box center [370, 658] width 24 height 9
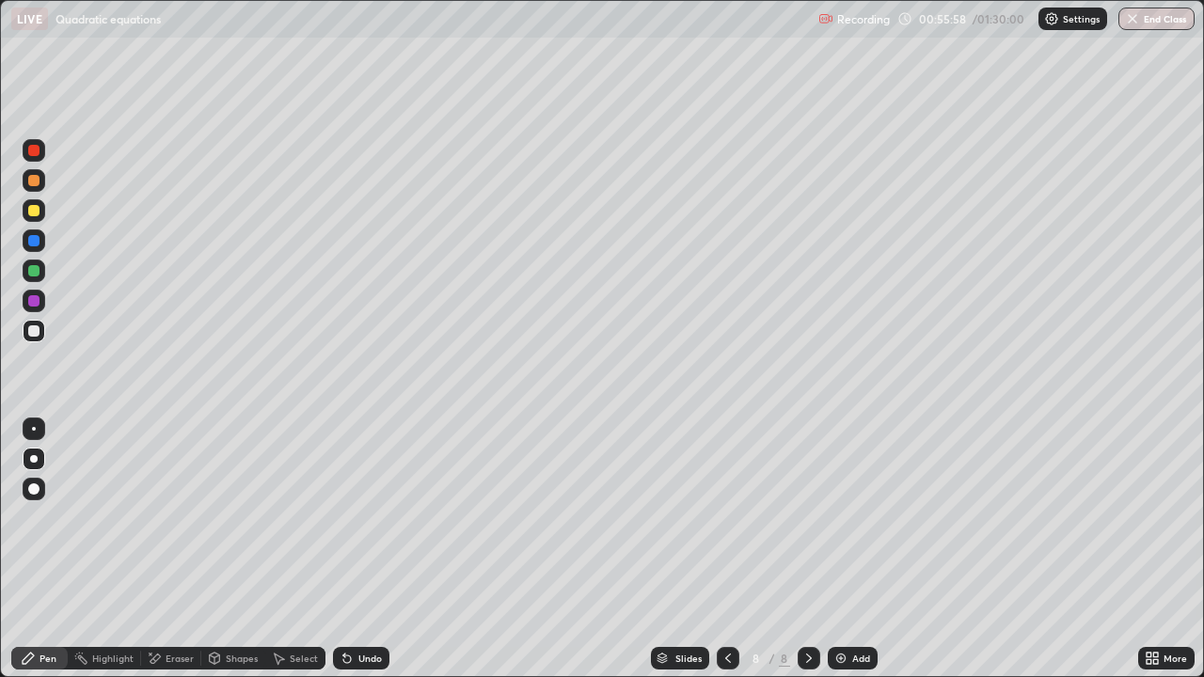
click at [360, 549] on div "Undo" at bounding box center [370, 658] width 24 height 9
click at [362, 549] on div "Undo" at bounding box center [370, 658] width 24 height 9
click at [364, 549] on div "Undo" at bounding box center [370, 658] width 24 height 9
click at [366, 549] on div "Undo" at bounding box center [370, 658] width 24 height 9
click at [32, 214] on div at bounding box center [33, 210] width 11 height 11
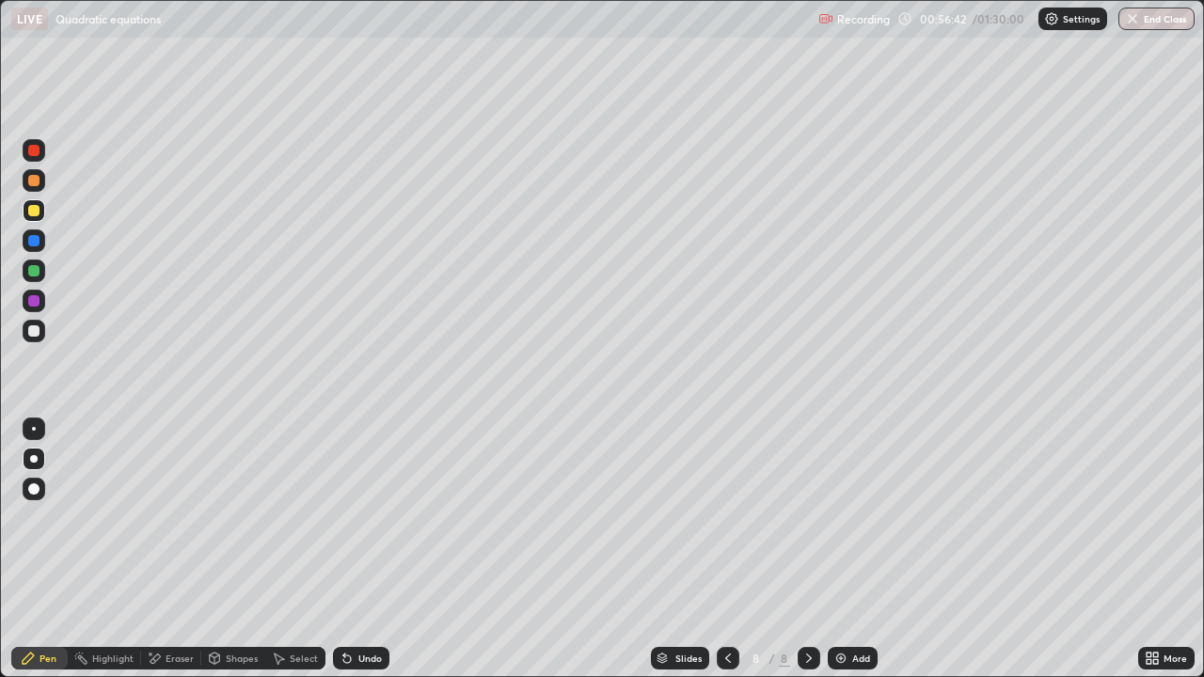
click at [167, 549] on div "Eraser" at bounding box center [180, 658] width 28 height 9
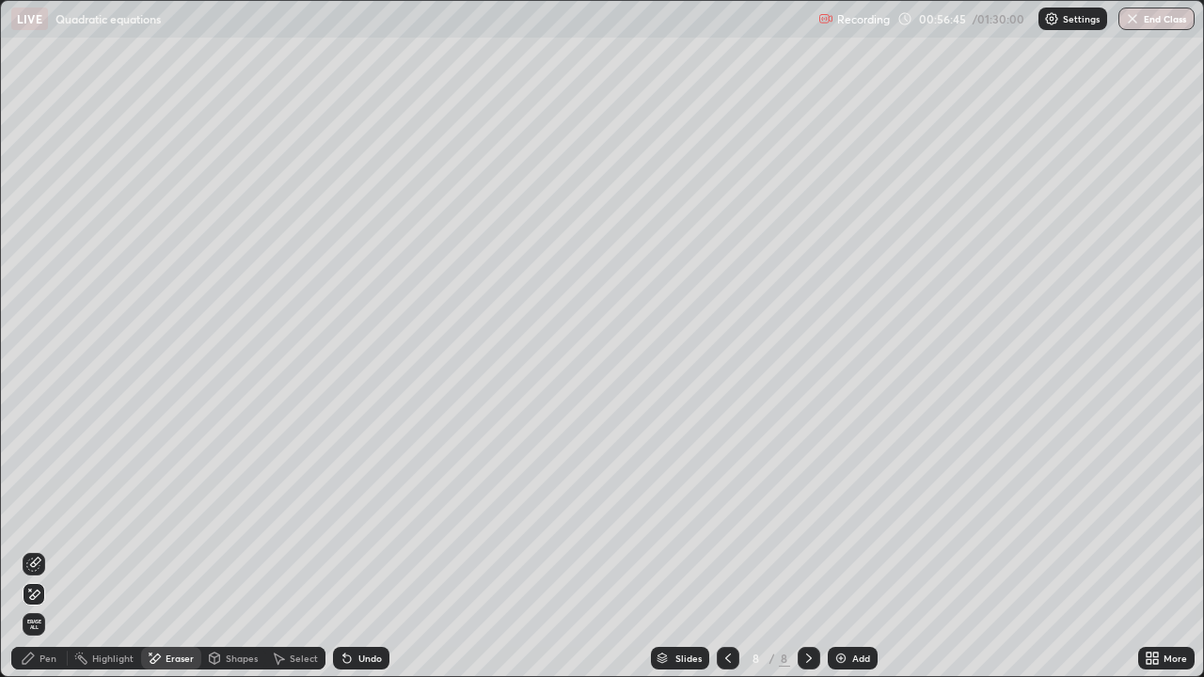
click at [44, 549] on div "Pen" at bounding box center [39, 658] width 56 height 23
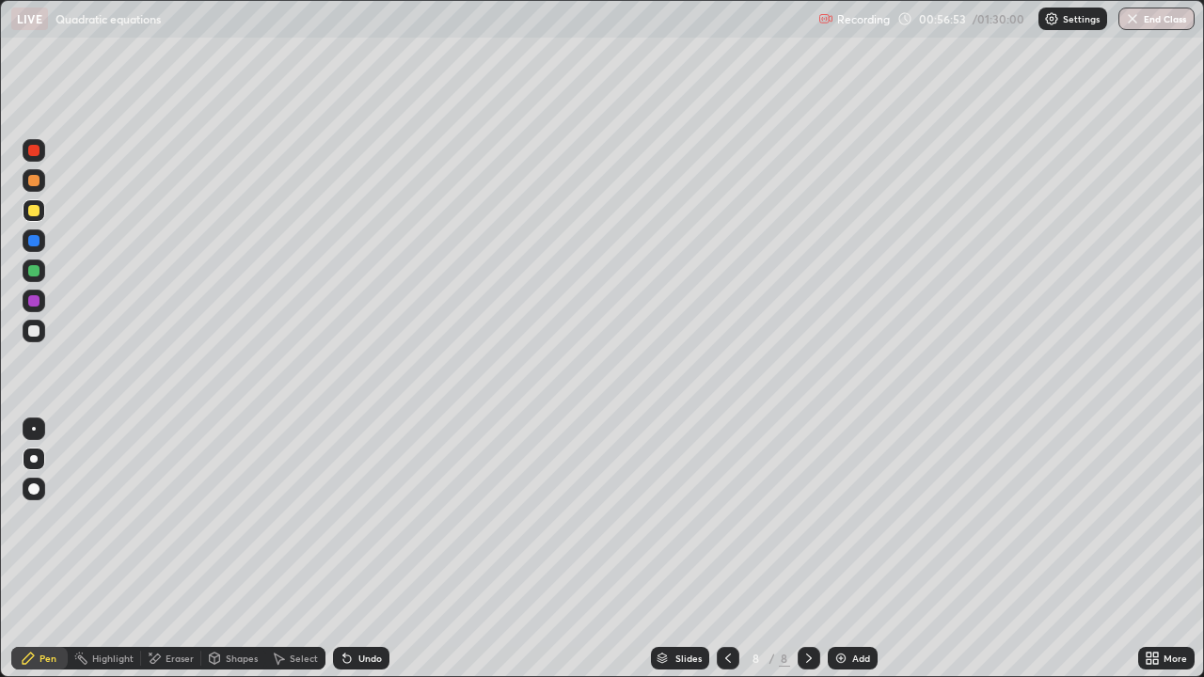
click at [723, 549] on icon at bounding box center [728, 658] width 15 height 15
click at [724, 549] on icon at bounding box center [728, 658] width 15 height 15
click at [807, 549] on icon at bounding box center [808, 658] width 15 height 15
click at [807, 549] on icon at bounding box center [809, 658] width 6 height 9
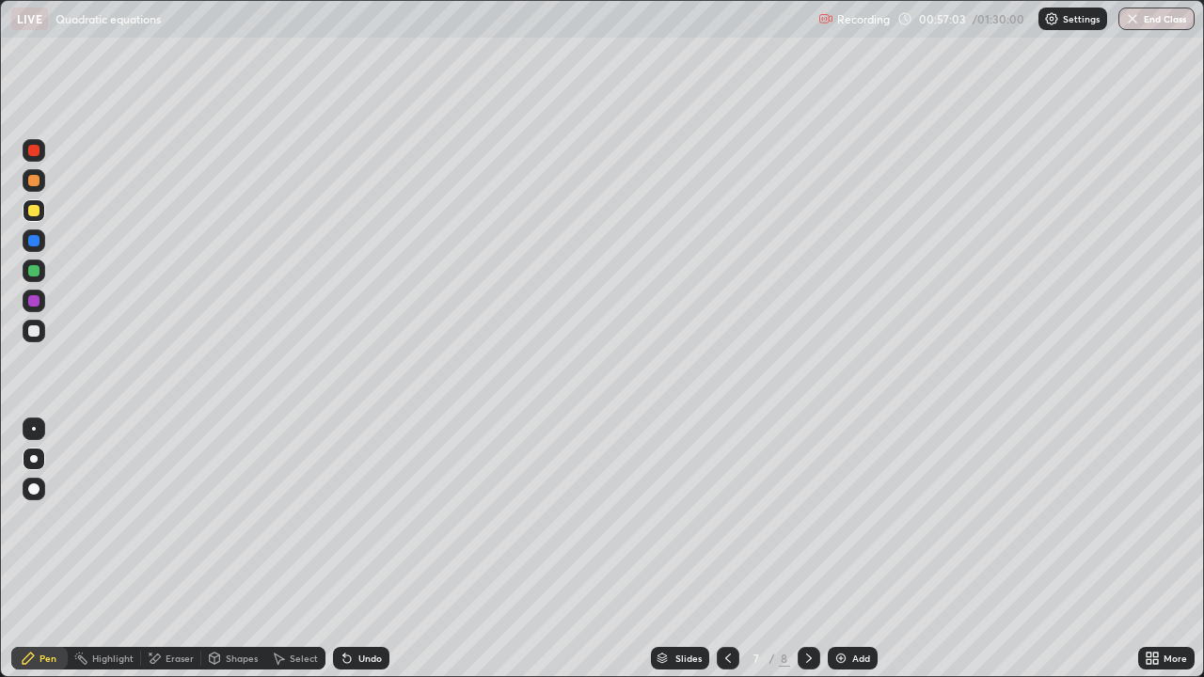
click at [805, 549] on icon at bounding box center [808, 658] width 15 height 15
click at [171, 549] on div "Eraser" at bounding box center [180, 658] width 28 height 9
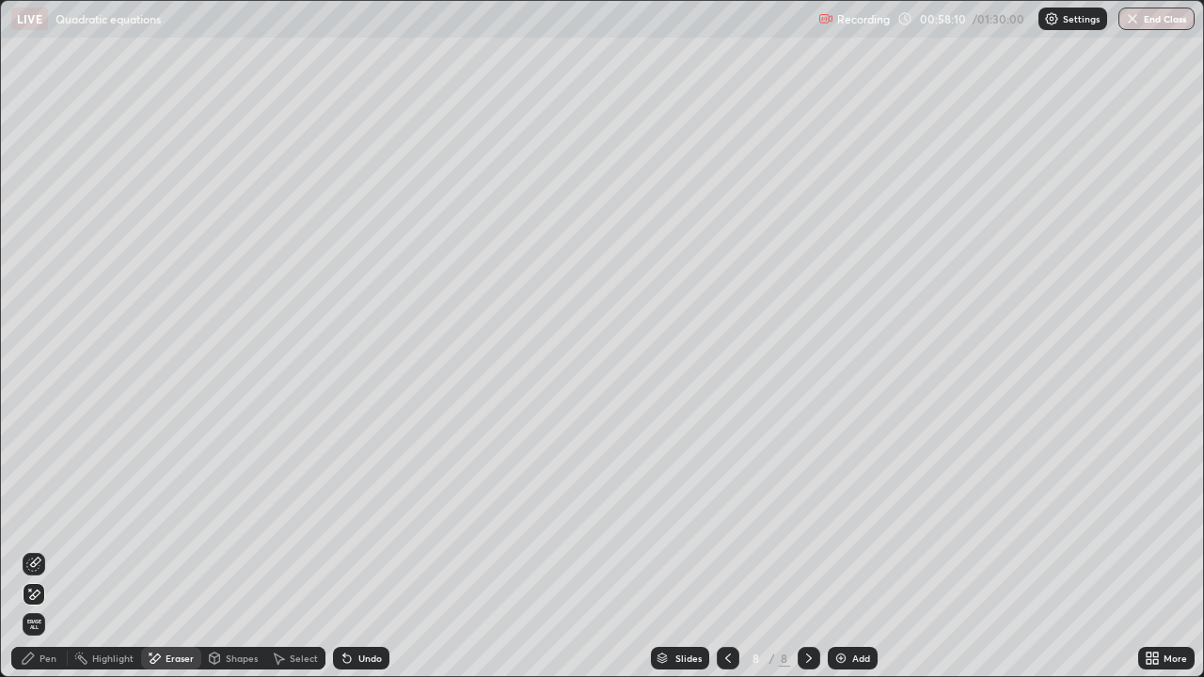
click at [28, 549] on icon at bounding box center [28, 658] width 11 height 11
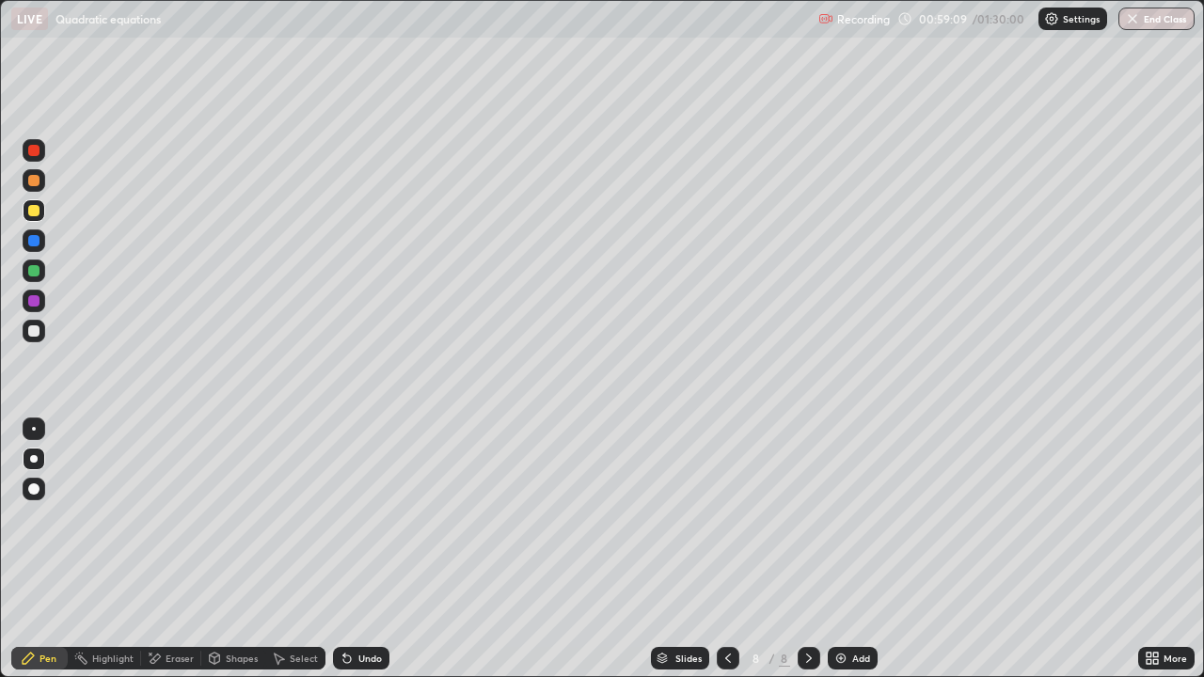
click at [360, 549] on div "Undo" at bounding box center [370, 658] width 24 height 9
click at [358, 549] on div "Undo" at bounding box center [370, 658] width 24 height 9
click at [171, 549] on div "Eraser" at bounding box center [180, 658] width 28 height 9
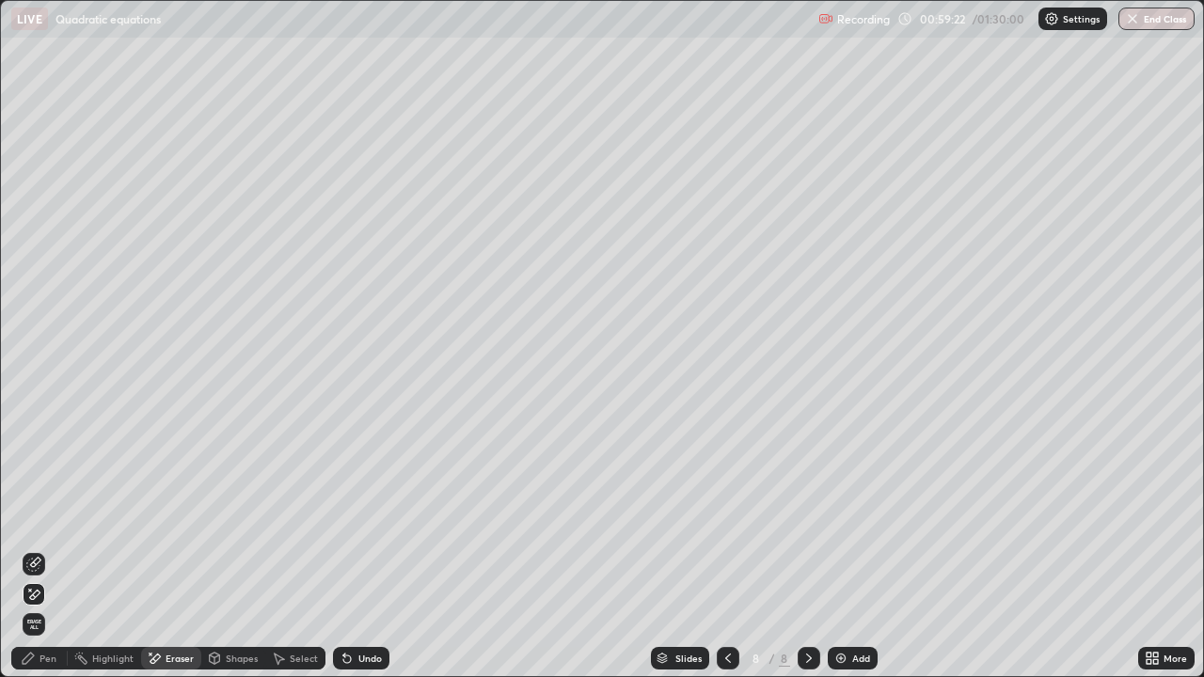
click at [51, 549] on div "Pen" at bounding box center [48, 658] width 17 height 9
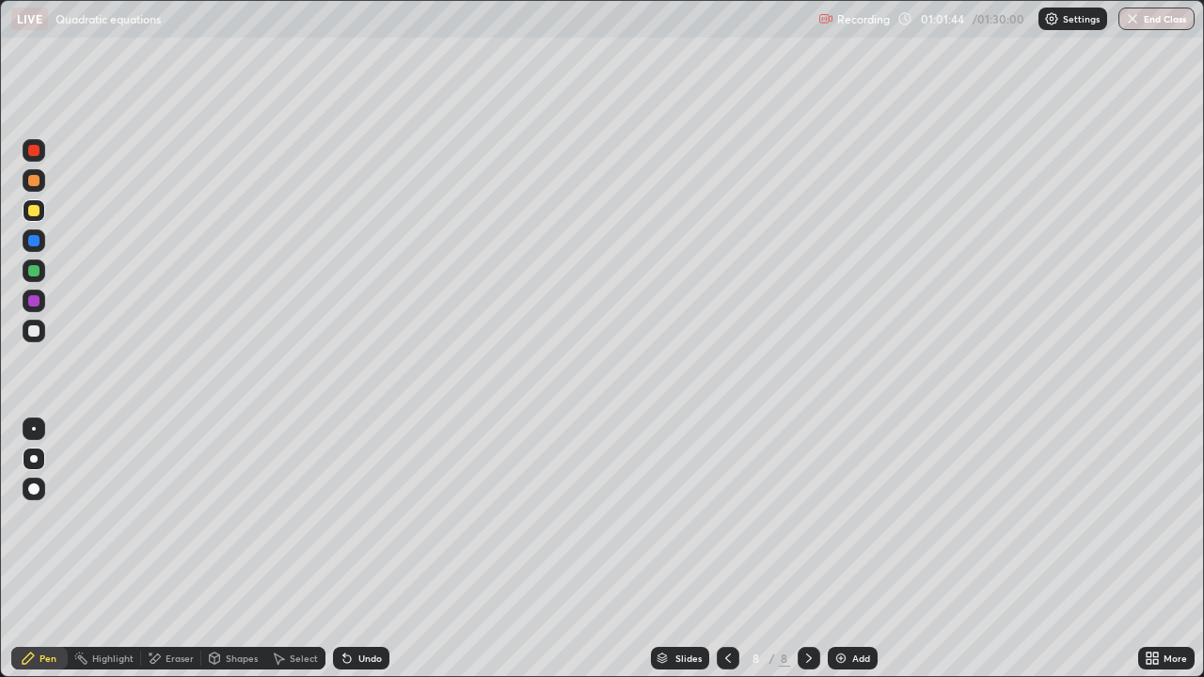
click at [34, 276] on div at bounding box center [33, 270] width 11 height 11
click at [37, 330] on div at bounding box center [33, 330] width 11 height 11
click at [37, 275] on div at bounding box center [33, 270] width 11 height 11
click at [849, 549] on div "Add" at bounding box center [853, 658] width 50 height 23
click at [355, 549] on div "Undo" at bounding box center [361, 658] width 56 height 23
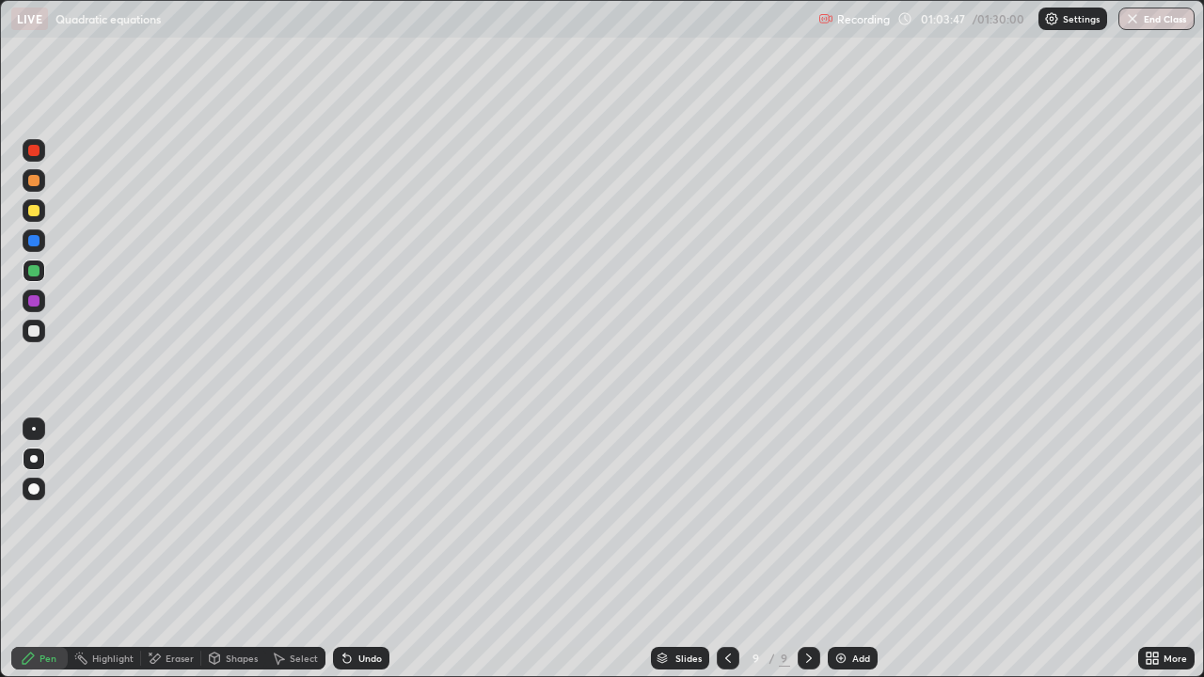
click at [363, 549] on div "Undo" at bounding box center [370, 658] width 24 height 9
click at [367, 549] on div "Undo" at bounding box center [370, 658] width 24 height 9
click at [729, 549] on icon at bounding box center [728, 658] width 15 height 15
click at [175, 549] on div "Eraser" at bounding box center [180, 658] width 28 height 9
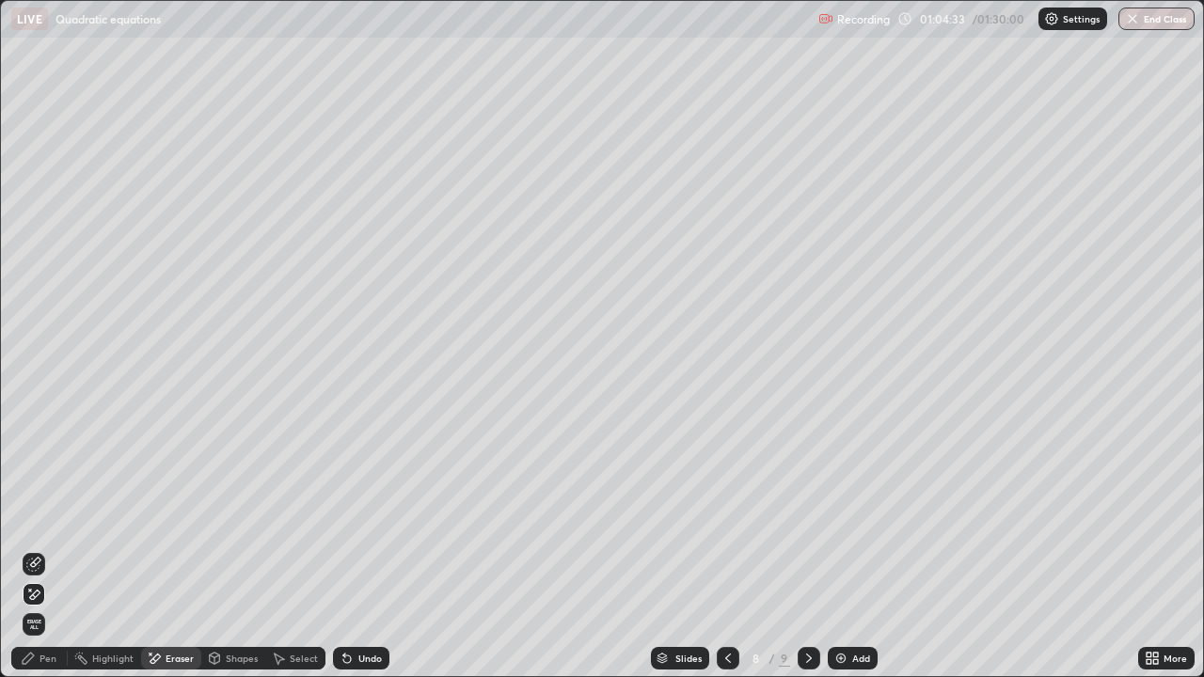
click at [41, 549] on div "Pen" at bounding box center [48, 658] width 17 height 9
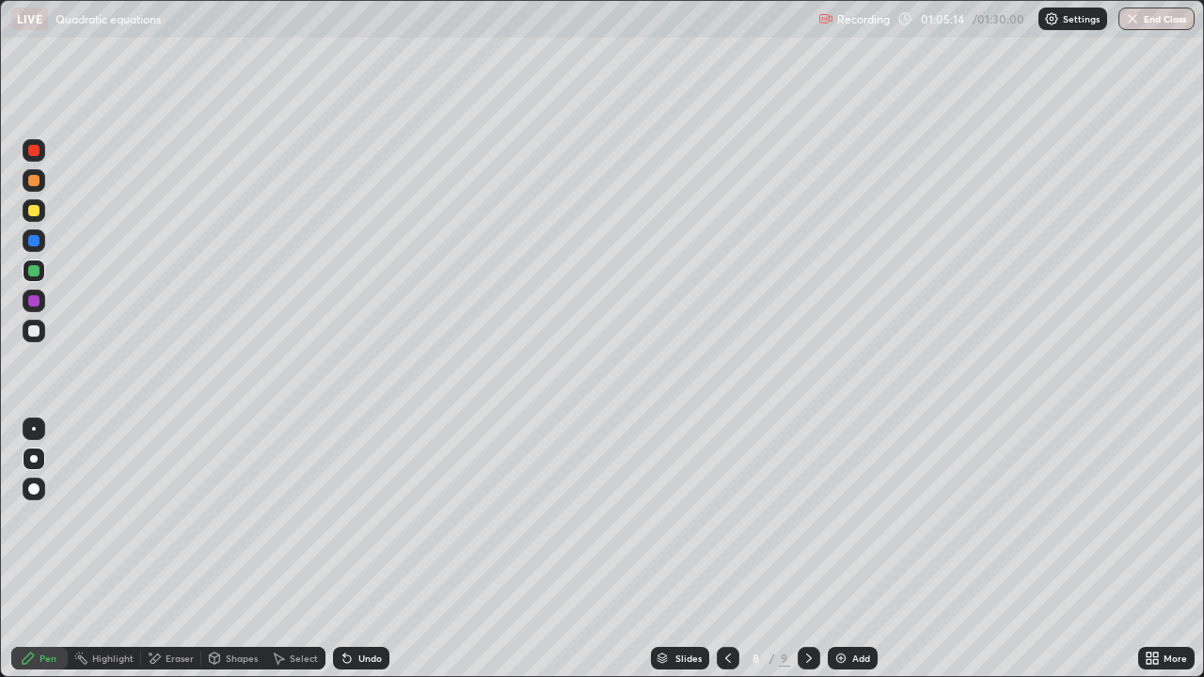
click at [34, 207] on div at bounding box center [33, 210] width 11 height 11
click at [32, 151] on div at bounding box center [33, 150] width 11 height 11
click at [34, 182] on div at bounding box center [33, 180] width 11 height 11
click at [804, 549] on icon at bounding box center [808, 658] width 15 height 15
click at [36, 331] on div at bounding box center [33, 330] width 11 height 11
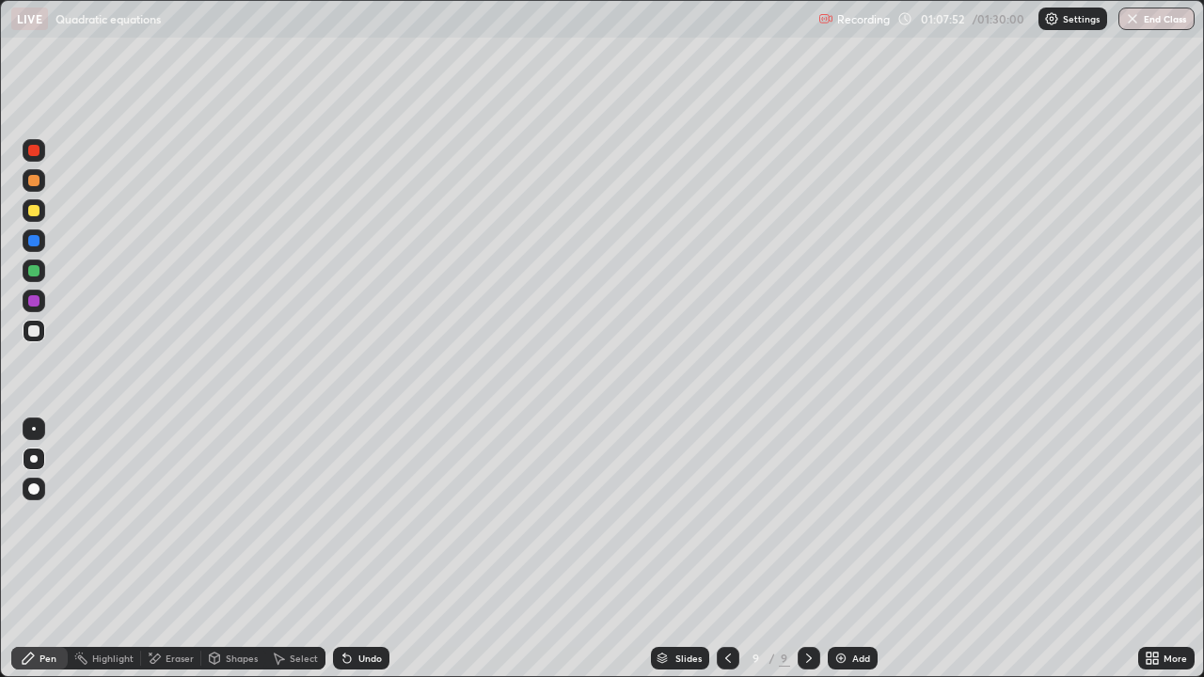
click at [354, 549] on div "Undo" at bounding box center [361, 658] width 56 height 23
click at [358, 549] on div "Undo" at bounding box center [370, 658] width 24 height 9
click at [370, 549] on div "Undo" at bounding box center [361, 658] width 56 height 23
click at [370, 549] on div "Undo" at bounding box center [370, 658] width 24 height 9
click at [367, 549] on div "Undo" at bounding box center [370, 658] width 24 height 9
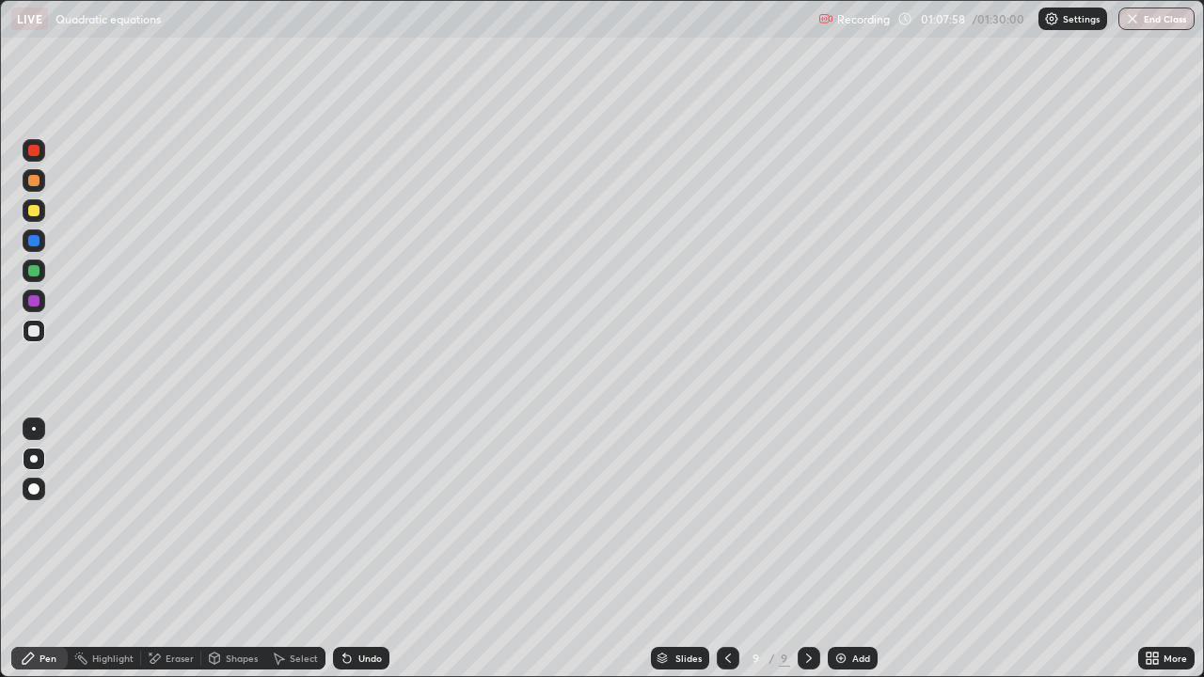
click at [351, 549] on div "Undo" at bounding box center [361, 658] width 56 height 23
click at [352, 549] on icon at bounding box center [347, 658] width 15 height 15
click at [353, 549] on div "Undo" at bounding box center [361, 658] width 56 height 23
click at [191, 549] on div "Eraser" at bounding box center [180, 658] width 28 height 9
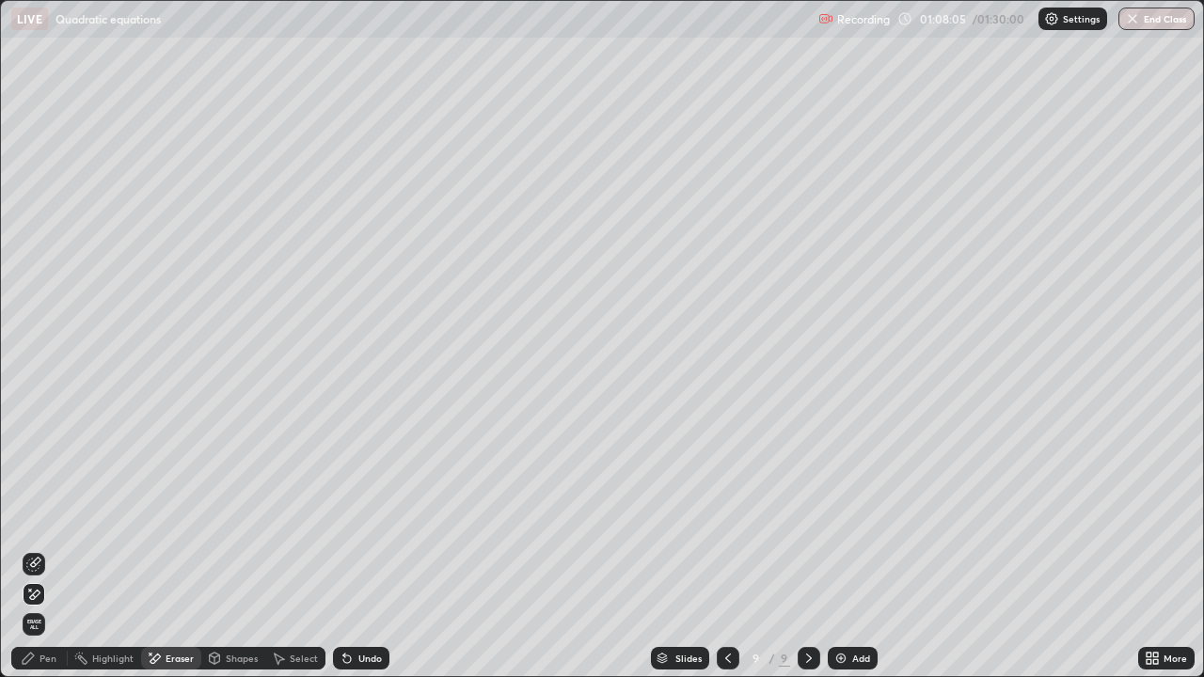
click at [46, 549] on div "Pen" at bounding box center [48, 658] width 17 height 9
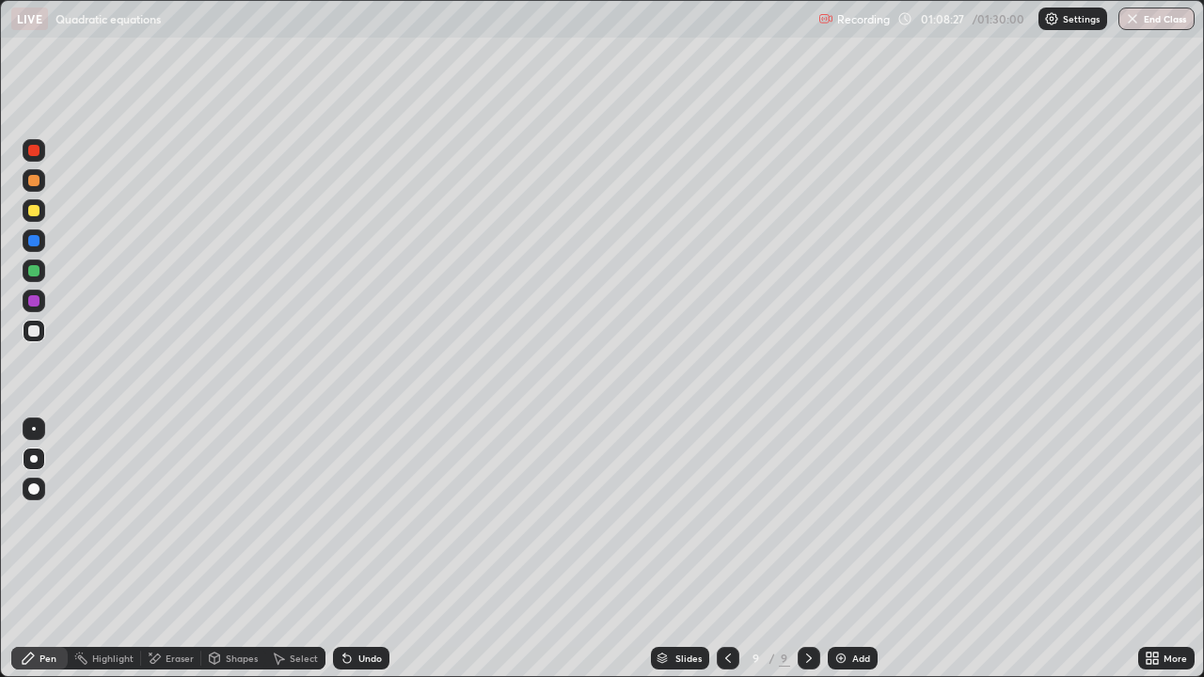
click at [163, 549] on div "Eraser" at bounding box center [171, 658] width 60 height 23
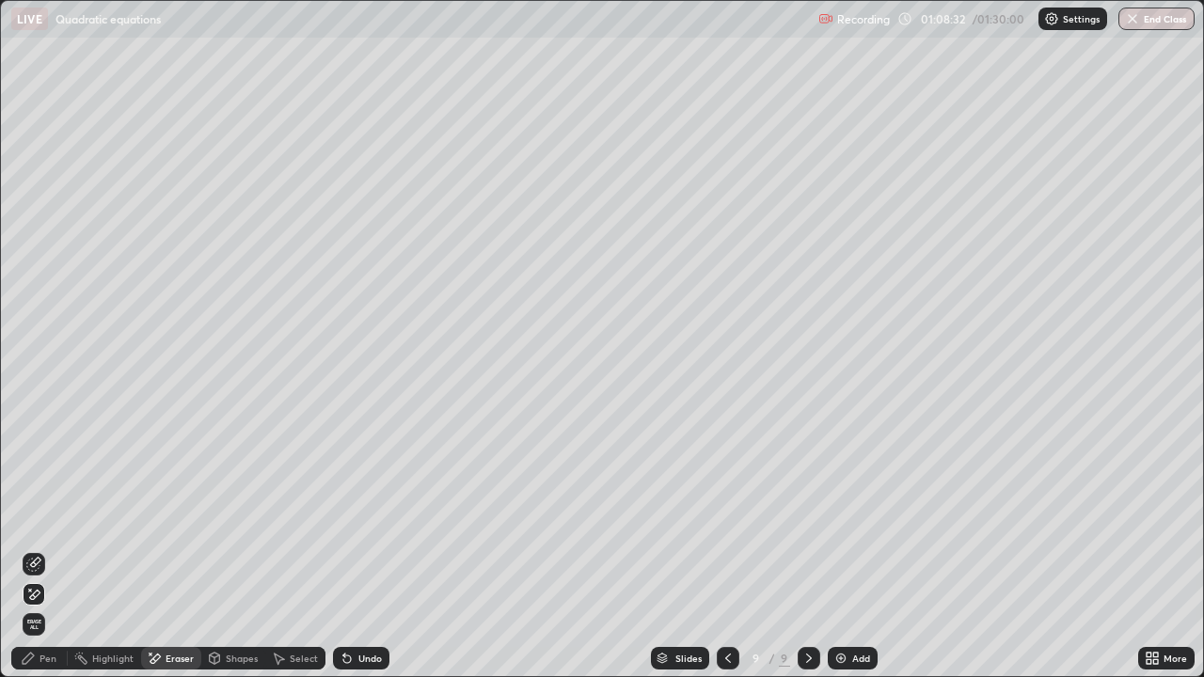
click at [38, 549] on div "Pen" at bounding box center [39, 658] width 56 height 23
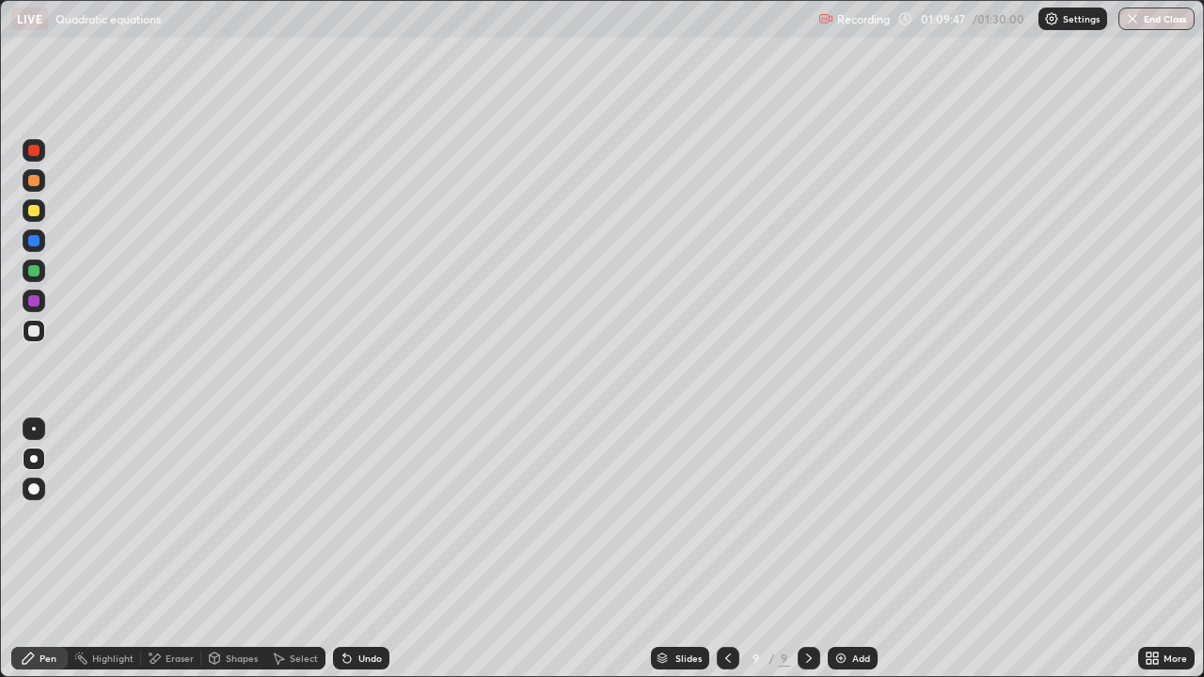
click at [361, 549] on div "Undo" at bounding box center [370, 658] width 24 height 9
click at [358, 549] on div "Undo" at bounding box center [370, 658] width 24 height 9
click at [177, 549] on div "Eraser" at bounding box center [171, 658] width 60 height 23
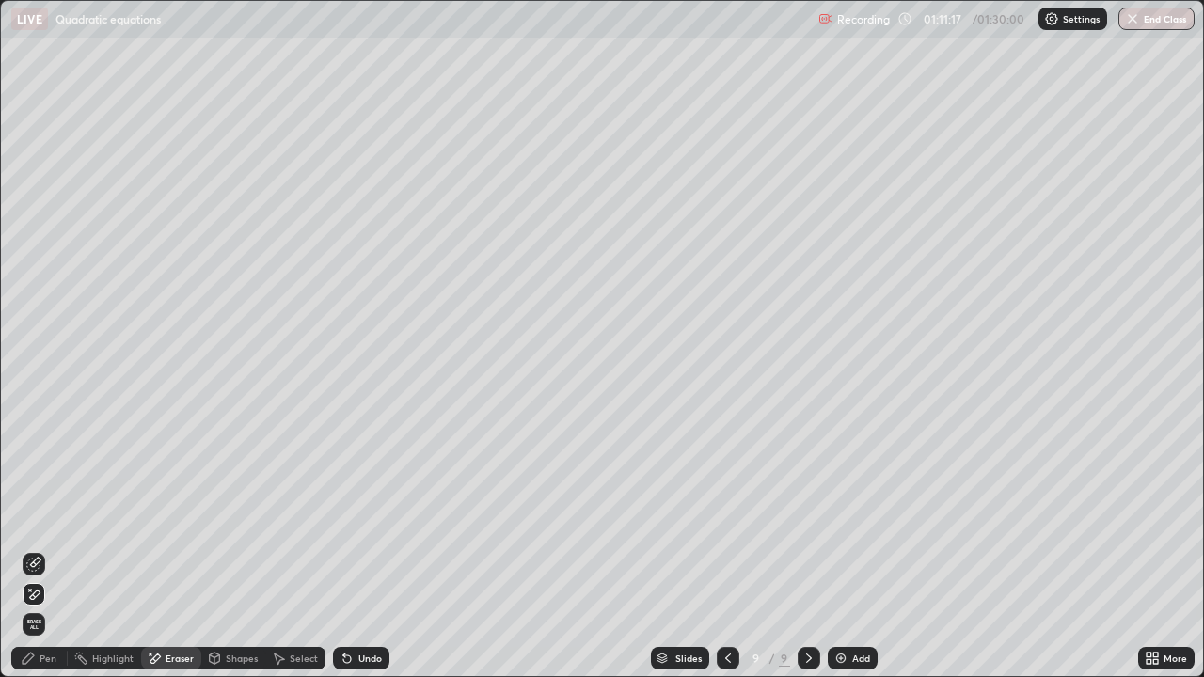
click at [38, 549] on div "Pen" at bounding box center [39, 658] width 56 height 23
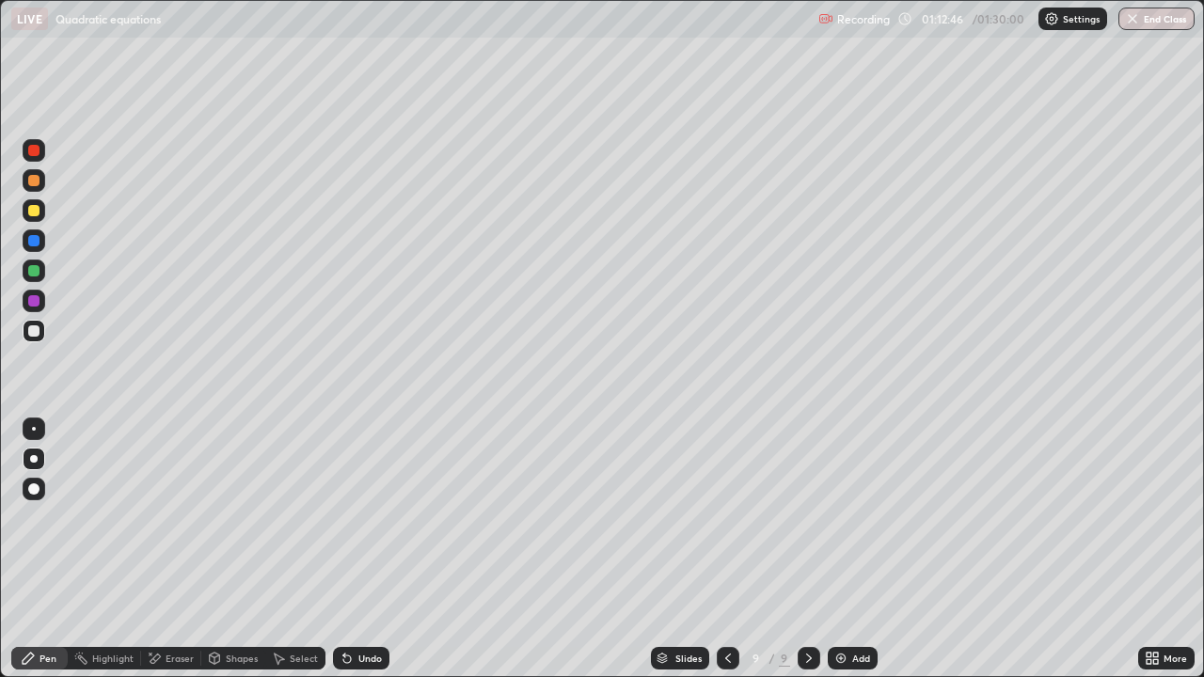
click at [40, 212] on div at bounding box center [34, 210] width 23 height 23
click at [34, 272] on div at bounding box center [33, 270] width 11 height 11
click at [1042, 549] on div "Slides 9 / 9 Add" at bounding box center [763, 659] width 749 height 38
click at [1037, 549] on div "Slides 9 / 9 Add" at bounding box center [763, 659] width 749 height 38
click at [1088, 549] on div "Slides 9 / 9 Add" at bounding box center [763, 659] width 749 height 38
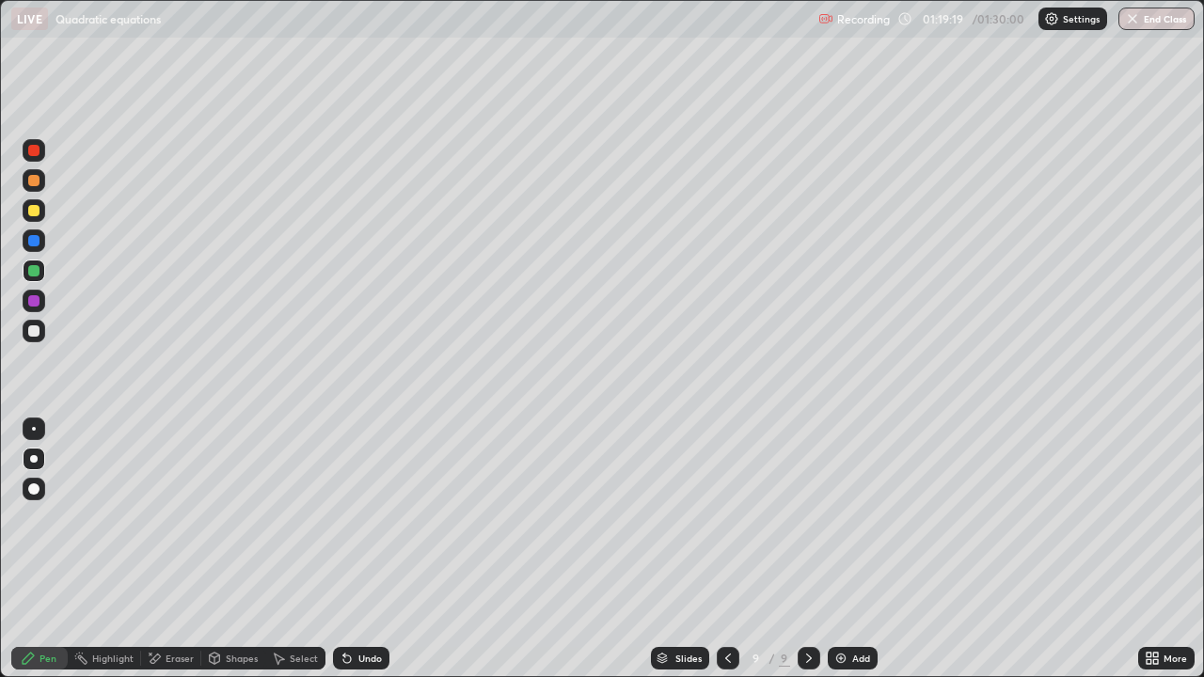
click at [847, 549] on img at bounding box center [840, 658] width 15 height 15
click at [36, 329] on div at bounding box center [33, 330] width 11 height 11
click at [722, 549] on icon at bounding box center [727, 658] width 15 height 15
click at [803, 549] on icon at bounding box center [808, 658] width 15 height 15
click at [179, 549] on div "Eraser" at bounding box center [180, 658] width 28 height 9
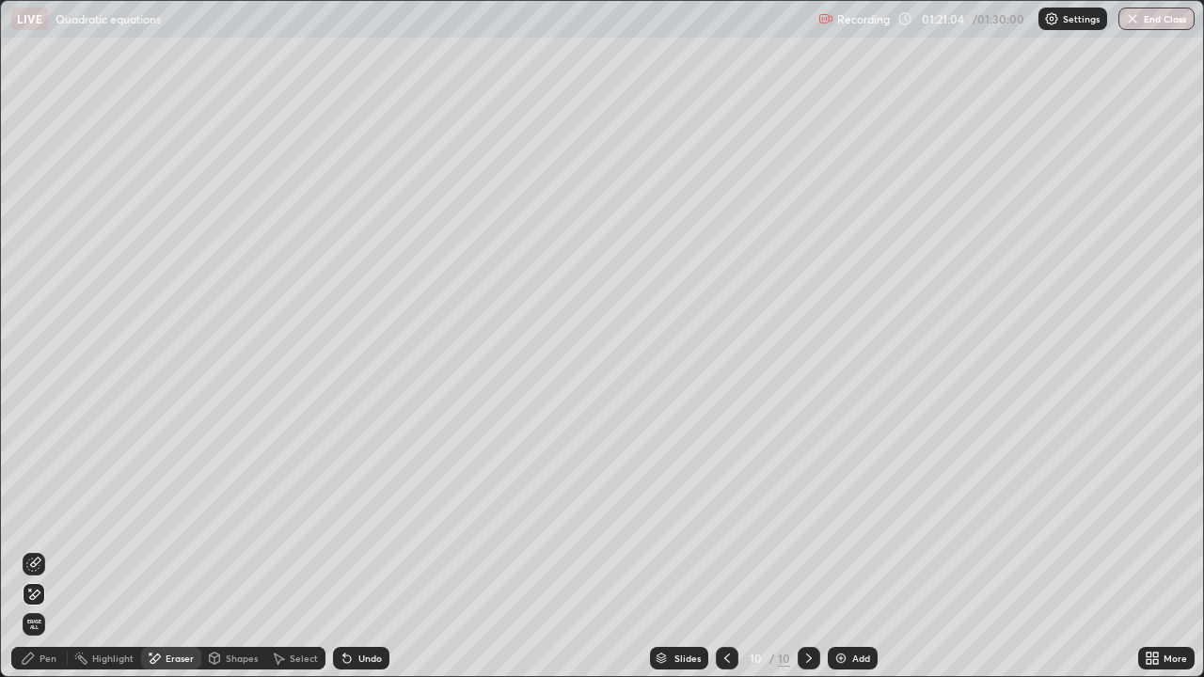
click at [48, 549] on div "Pen" at bounding box center [48, 658] width 17 height 9
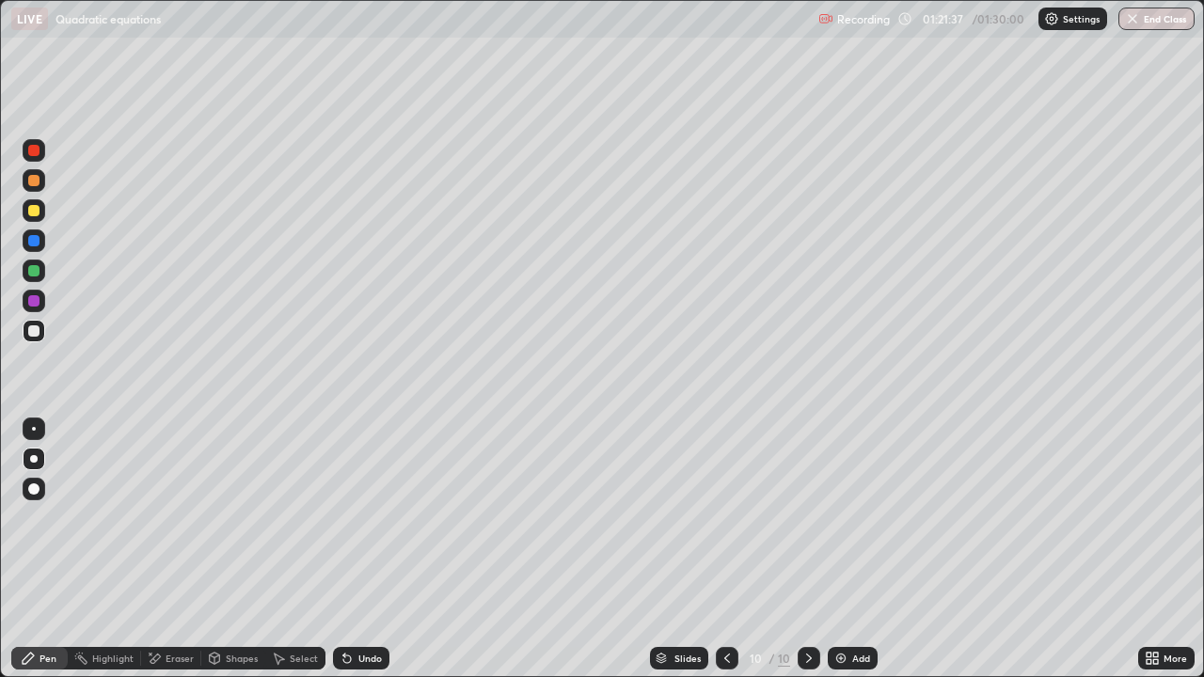
click at [723, 549] on icon at bounding box center [727, 658] width 15 height 15
click at [807, 549] on icon at bounding box center [808, 658] width 15 height 15
click at [36, 221] on div at bounding box center [34, 210] width 23 height 23
click at [124, 549] on div "Highlight" at bounding box center [104, 658] width 73 height 23
click at [163, 549] on div "Eraser" at bounding box center [171, 658] width 60 height 23
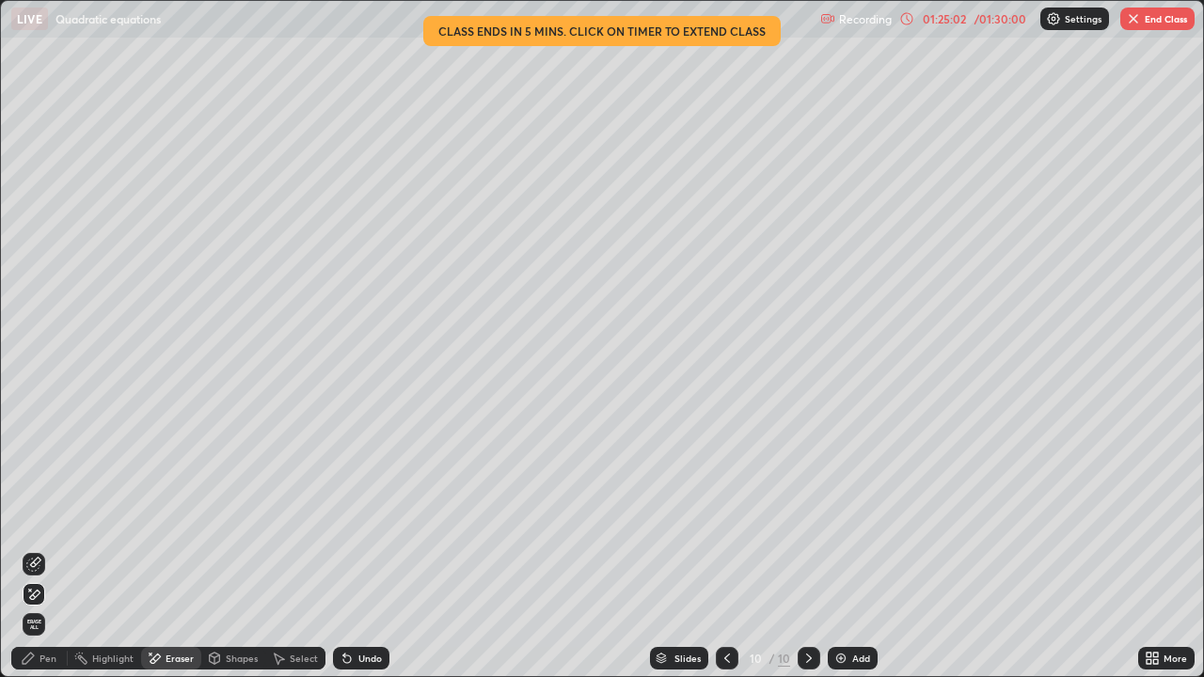
click at [932, 16] on div "01:25:02" at bounding box center [944, 18] width 53 height 11
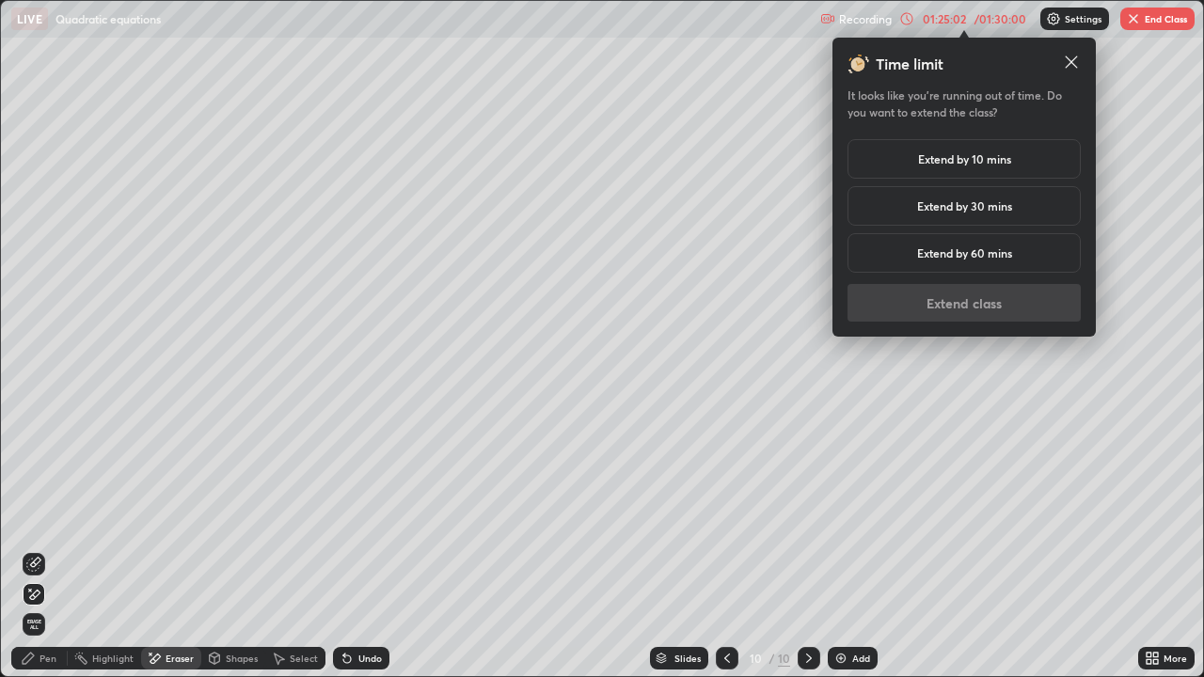
click at [948, 150] on div "Extend by 10 mins" at bounding box center [964, 159] width 233 height 40
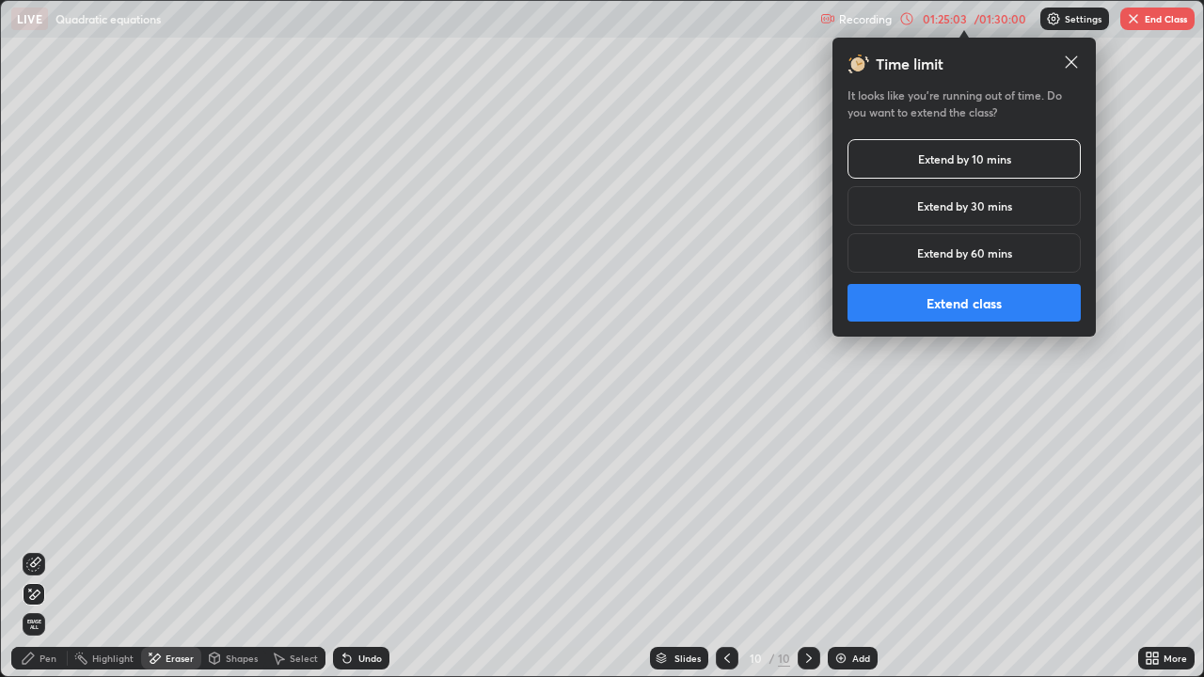
click at [956, 298] on button "Extend class" at bounding box center [964, 303] width 233 height 38
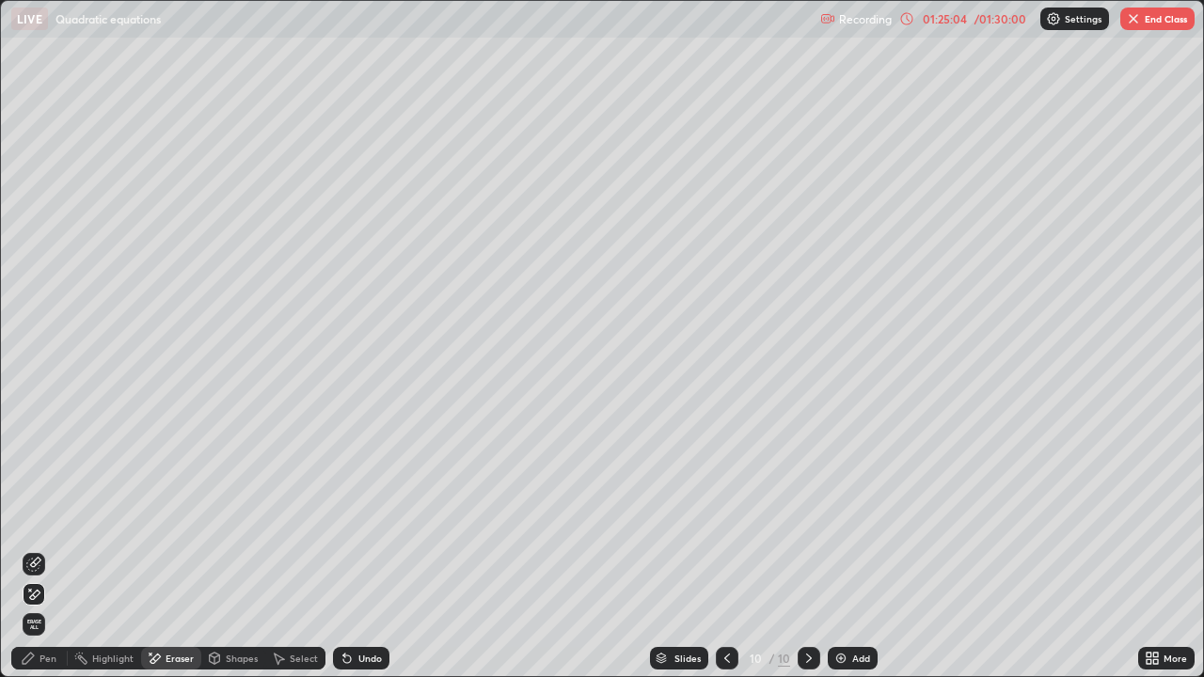
click at [49, 549] on div "Pen" at bounding box center [39, 658] width 56 height 23
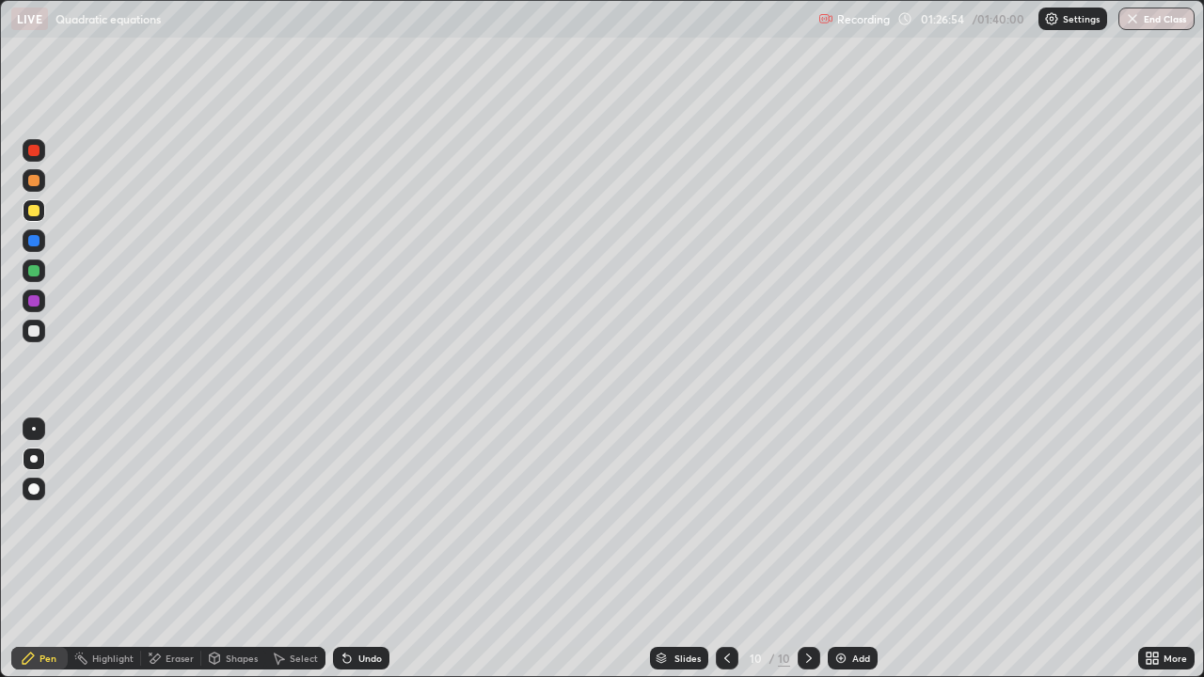
click at [34, 276] on div at bounding box center [33, 270] width 11 height 11
click at [1155, 19] on button "End Class" at bounding box center [1156, 19] width 76 height 23
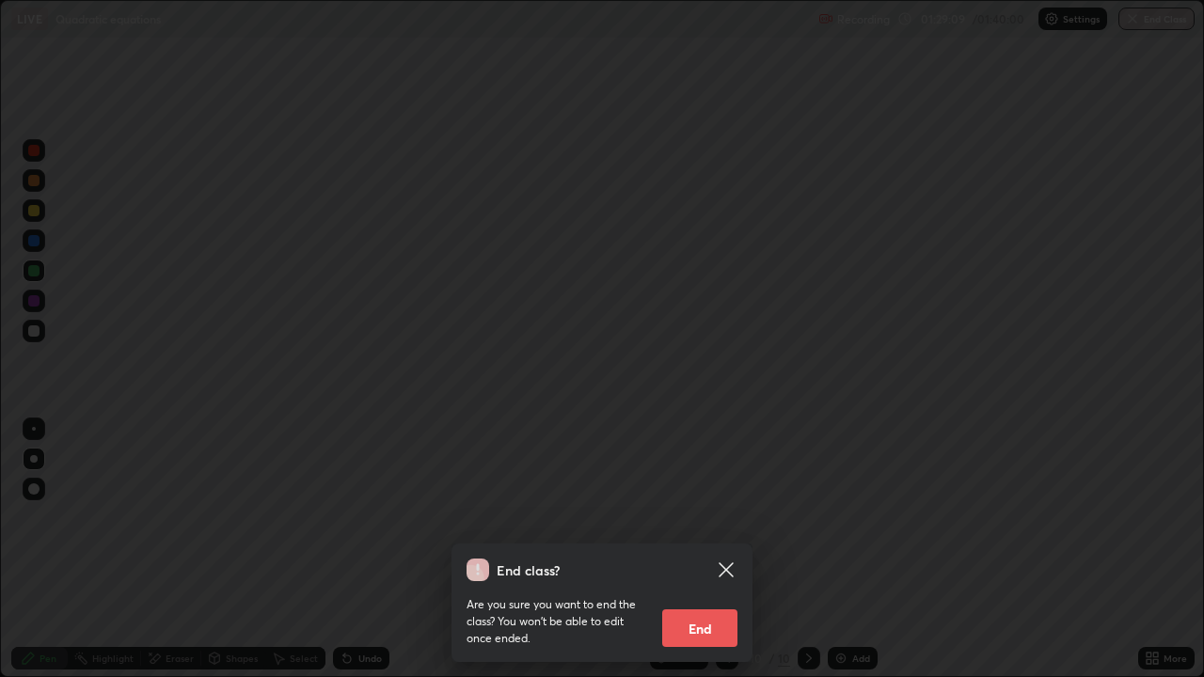
click at [694, 549] on button "End" at bounding box center [699, 629] width 75 height 38
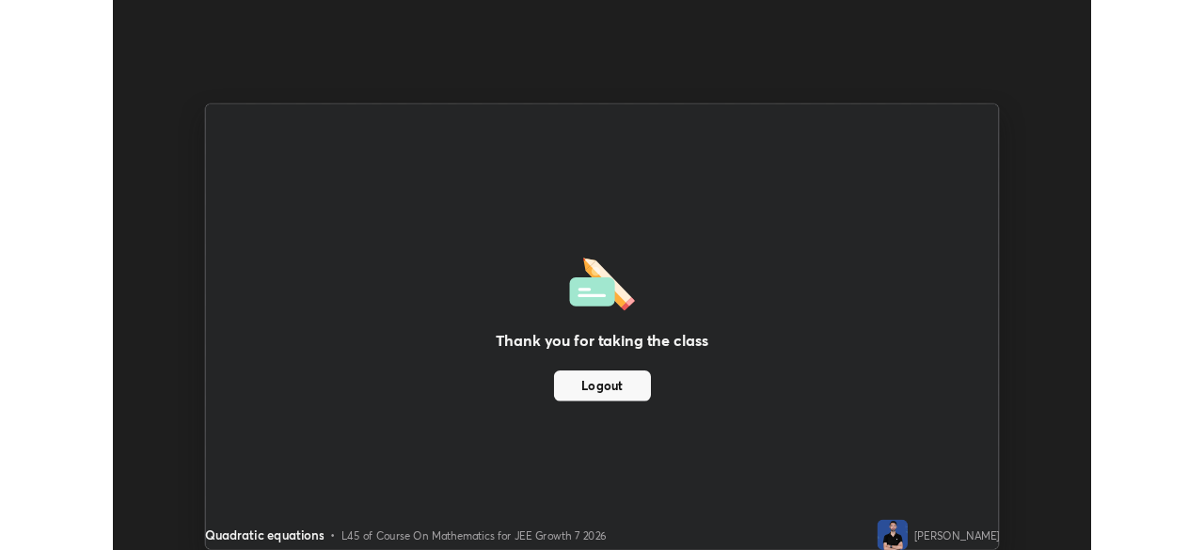
scroll to position [93520, 92866]
